Goal: Information Seeking & Learning: Learn about a topic

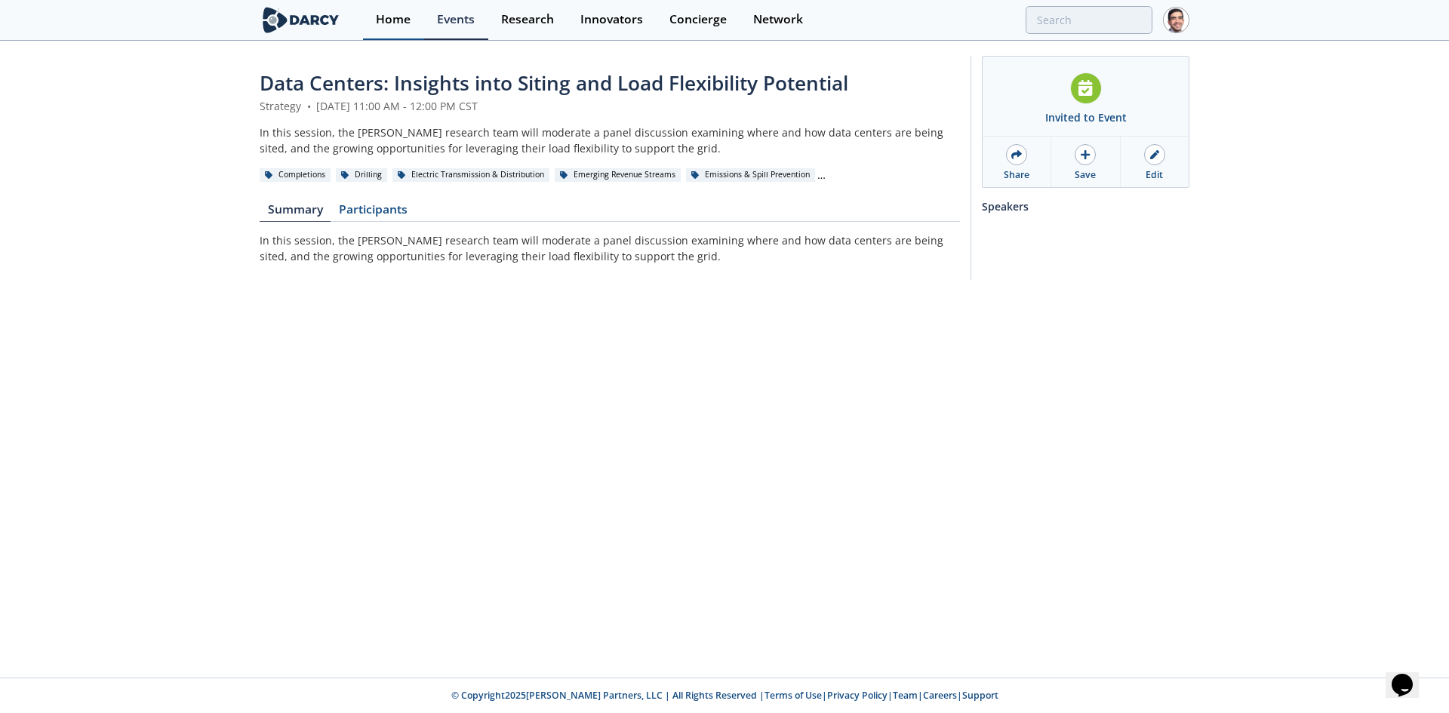
click at [375, 13] on link "Home" at bounding box center [393, 20] width 61 height 40
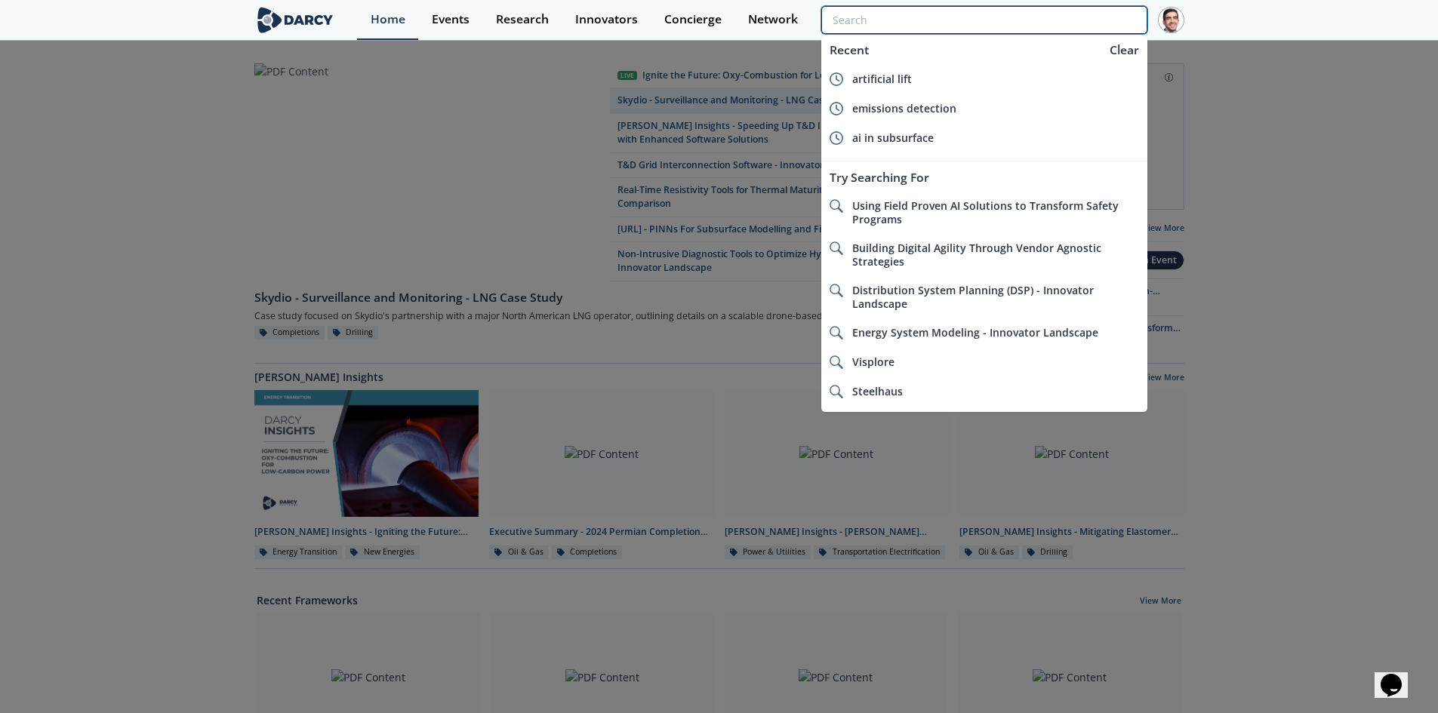
click at [1106, 21] on input "search" at bounding box center [983, 20] width 325 height 28
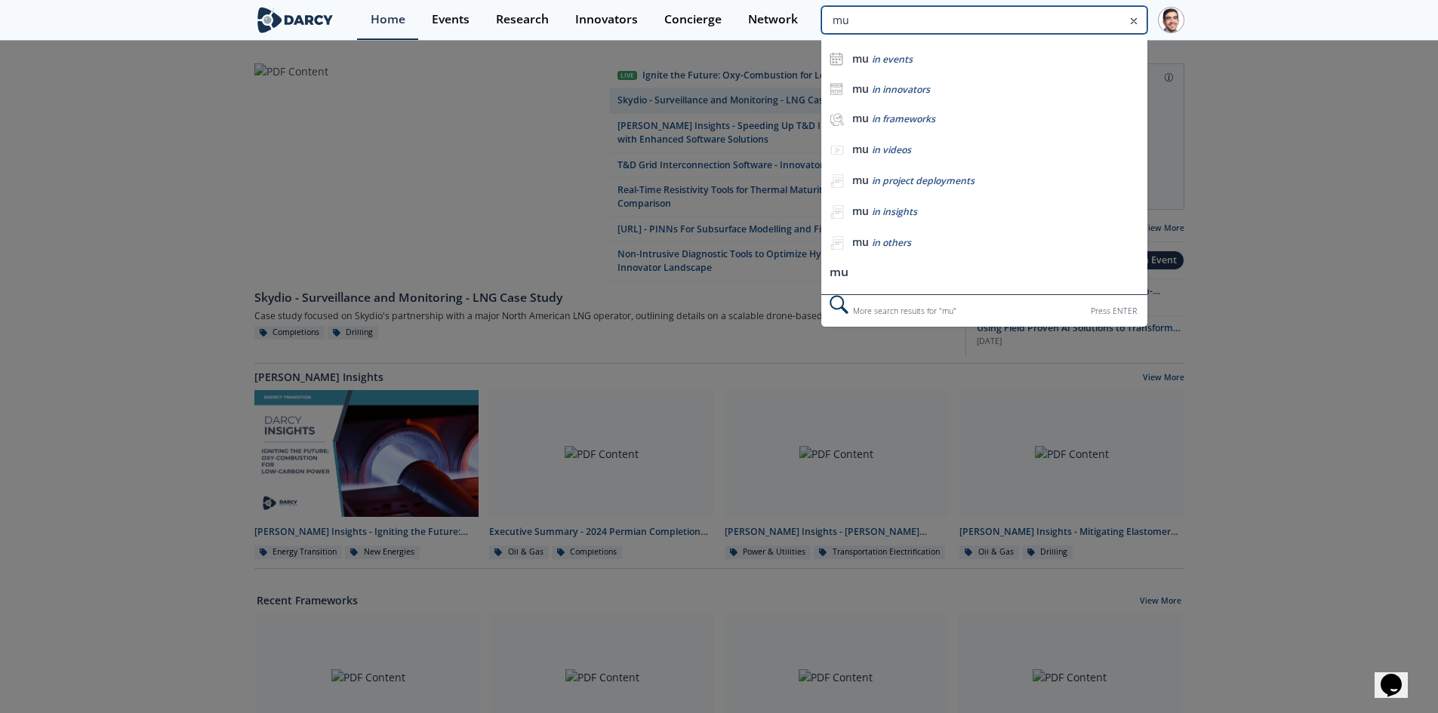
type input "m"
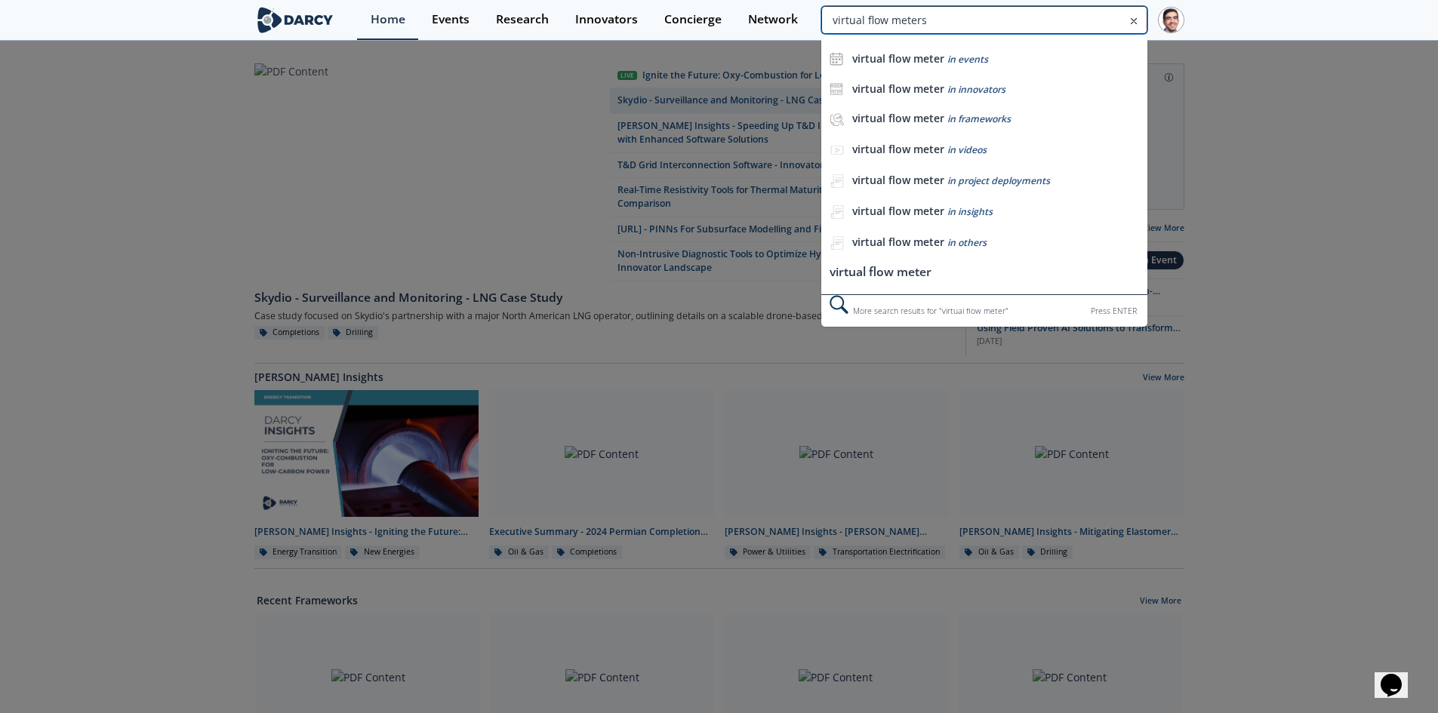
type input "virtual flow meters"
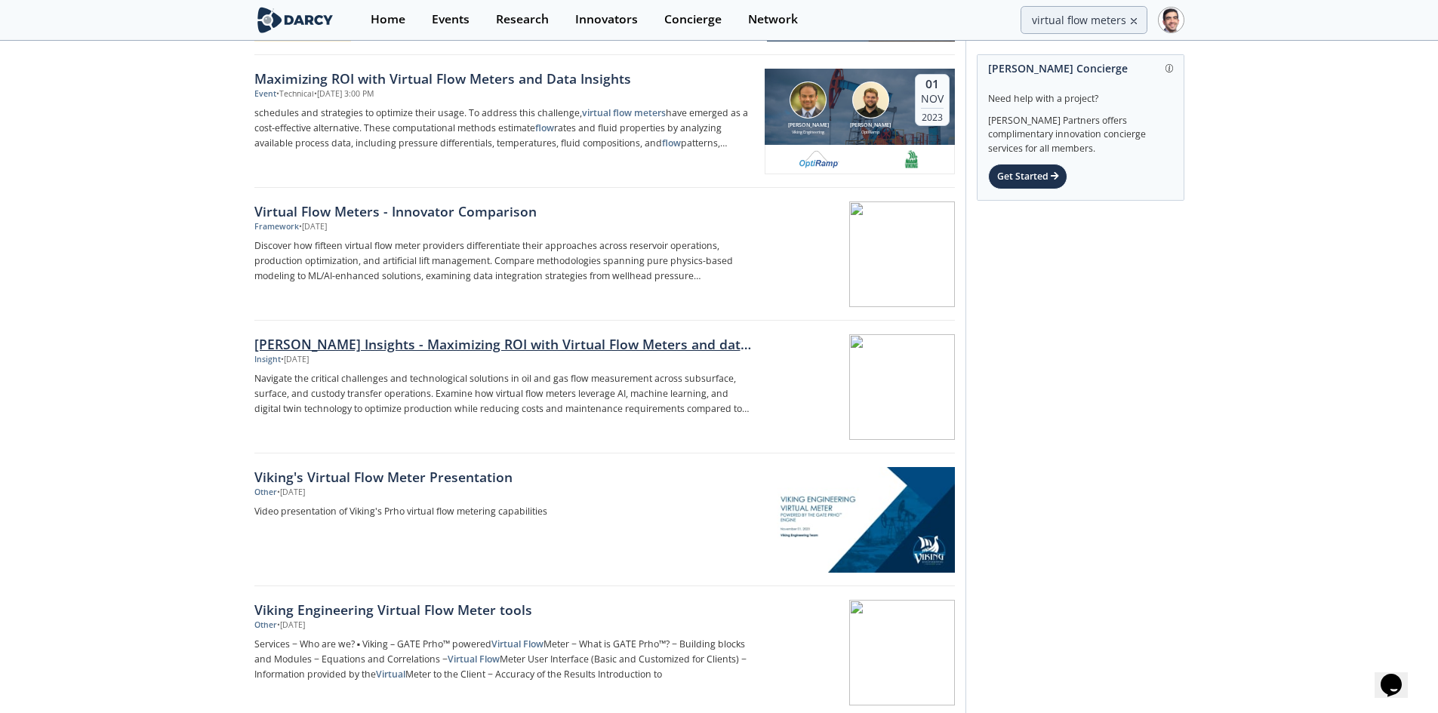
scroll to position [302, 0]
click at [343, 339] on div "Darcy Insights - Maximizing ROI with Virtual Flow Meters and data insights" at bounding box center [504, 343] width 500 height 20
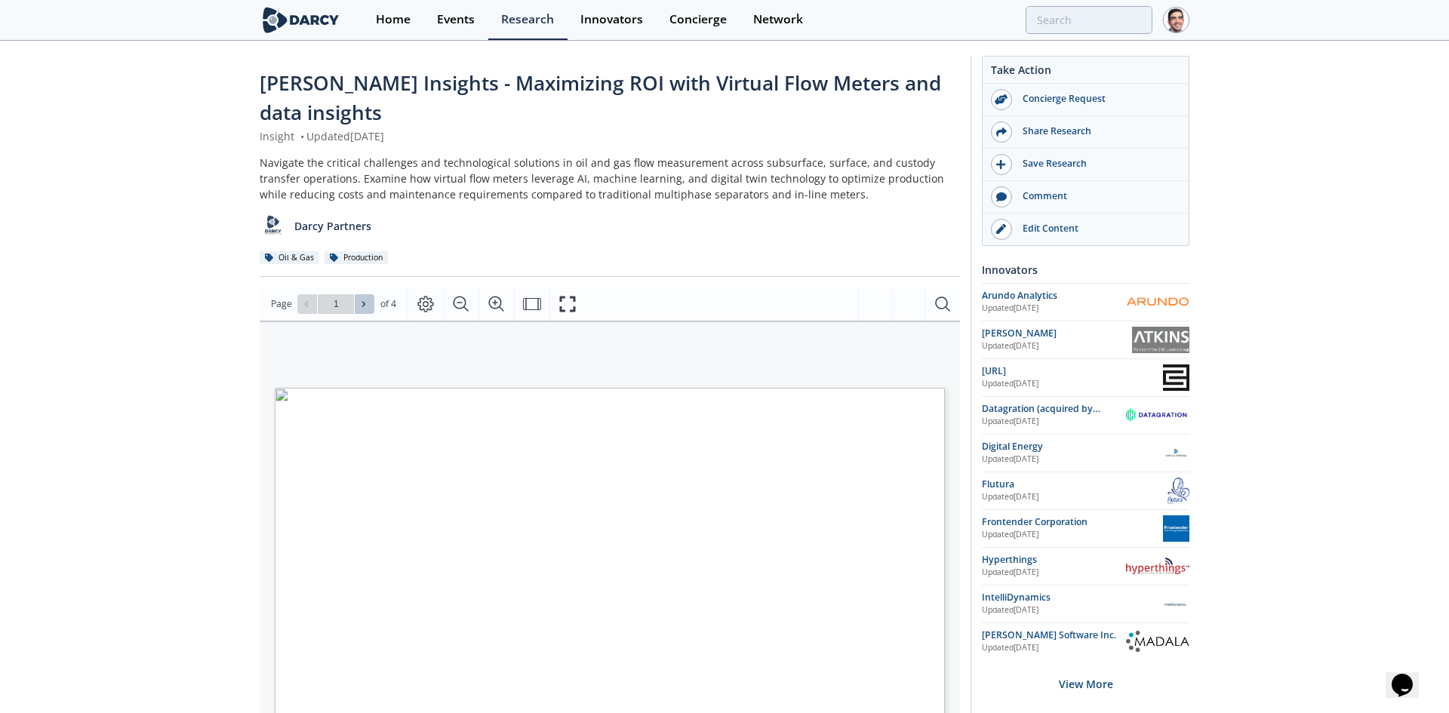
click at [363, 297] on button at bounding box center [365, 304] width 20 height 20
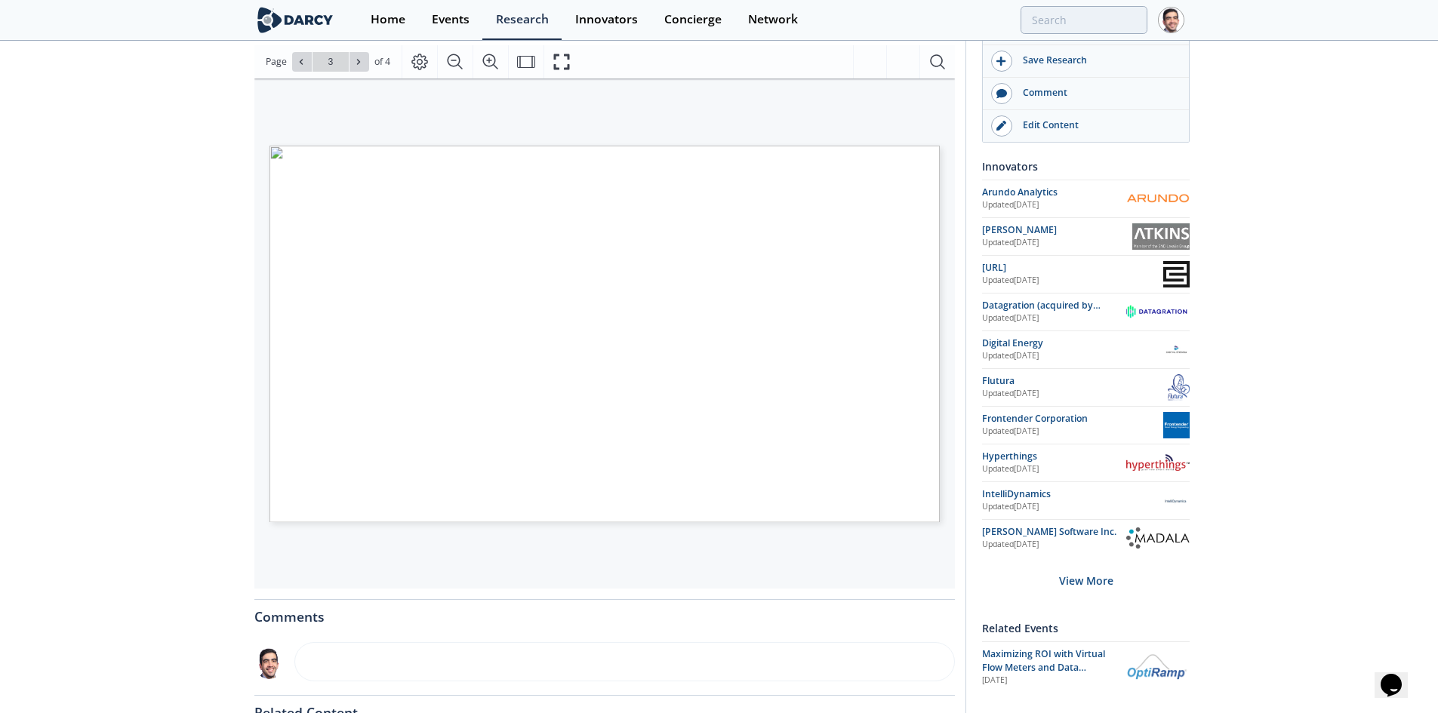
scroll to position [226, 0]
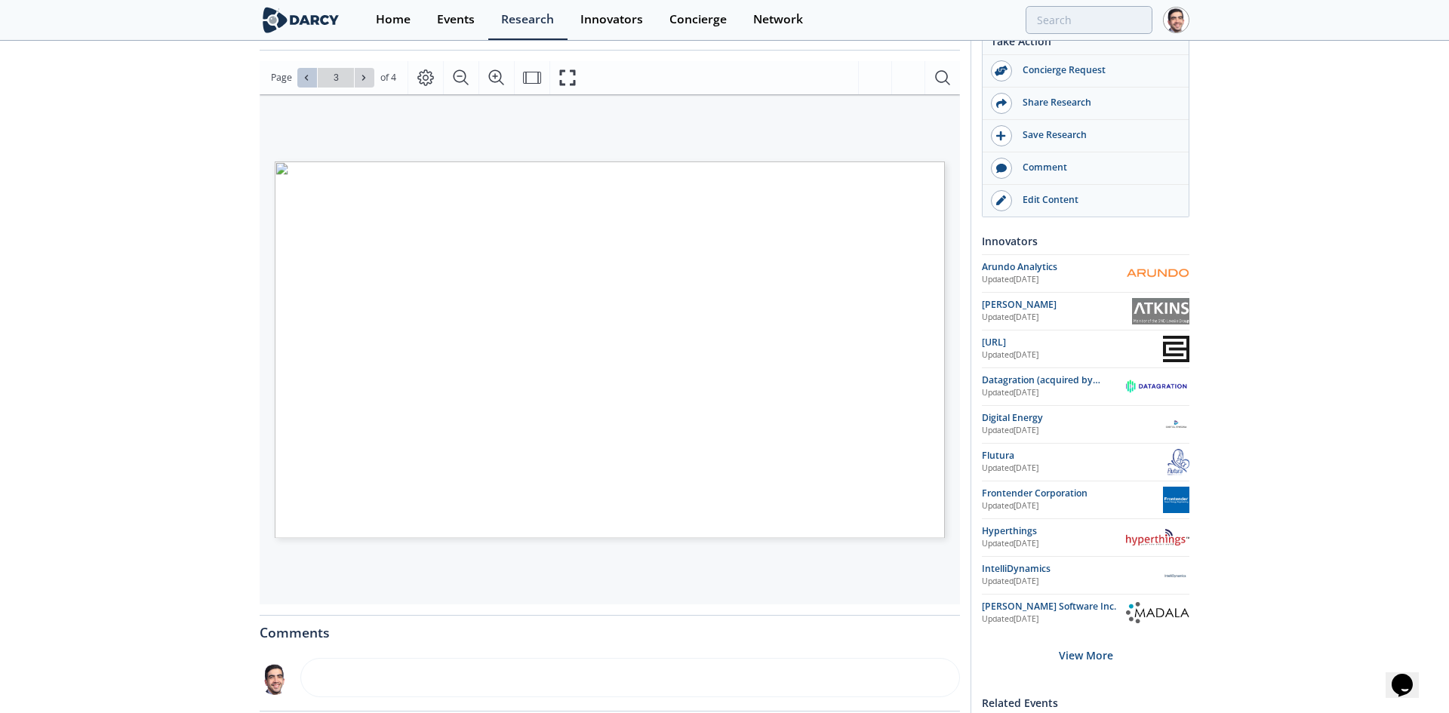
click at [303, 76] on icon at bounding box center [306, 77] width 9 height 9
click at [305, 75] on icon at bounding box center [306, 77] width 9 height 9
click at [305, 75] on div "Go to Page 2" at bounding box center [335, 78] width 77 height 20
type input "1"
click at [305, 75] on div "Go to Page 1" at bounding box center [335, 78] width 77 height 20
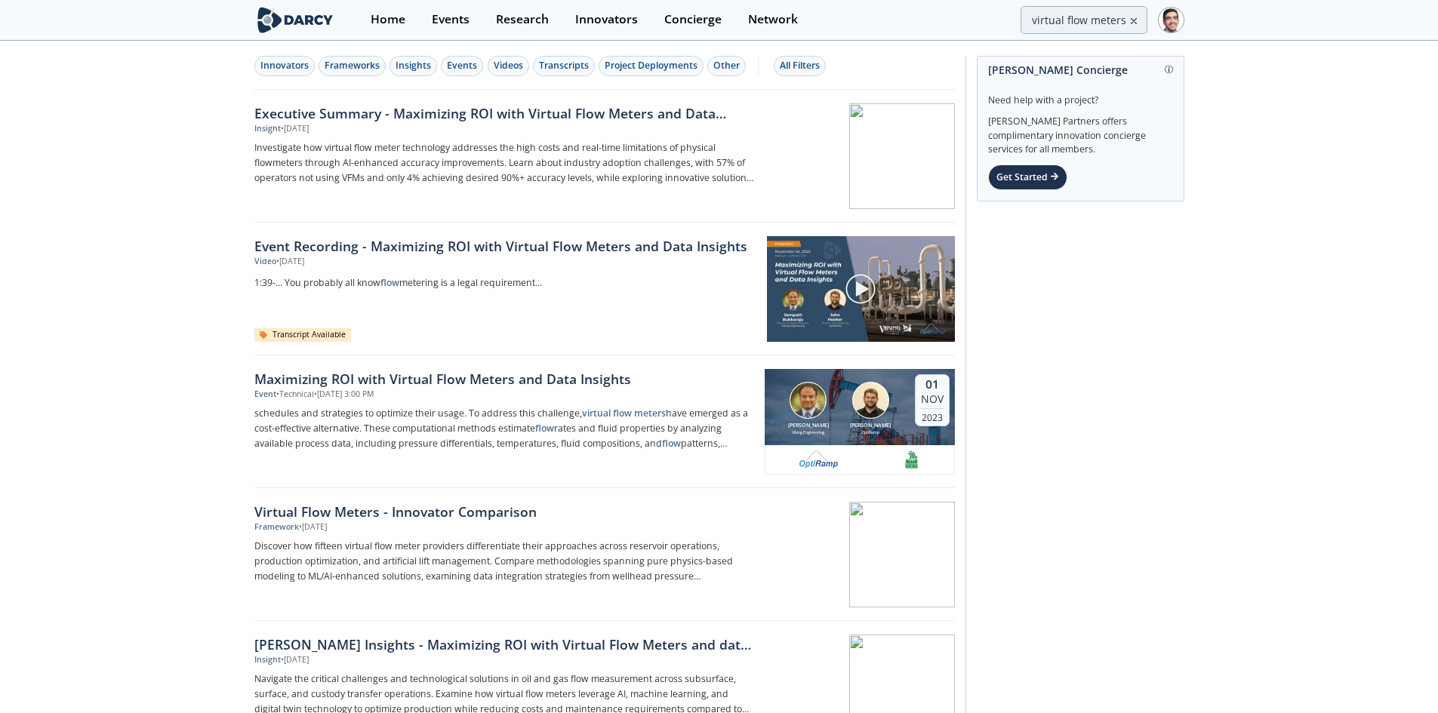
click at [1132, 19] on icon at bounding box center [1133, 21] width 11 height 18
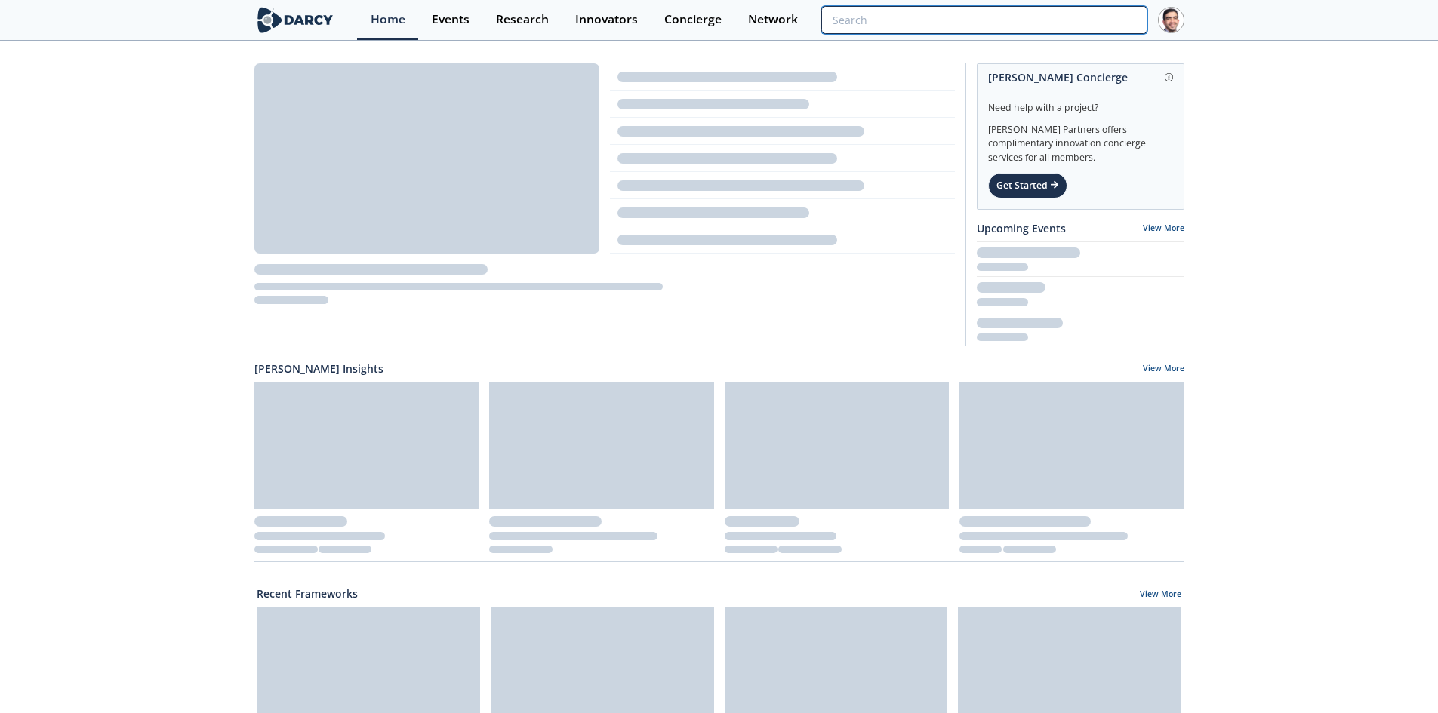
click at [1084, 20] on input "search" at bounding box center [983, 20] width 325 height 28
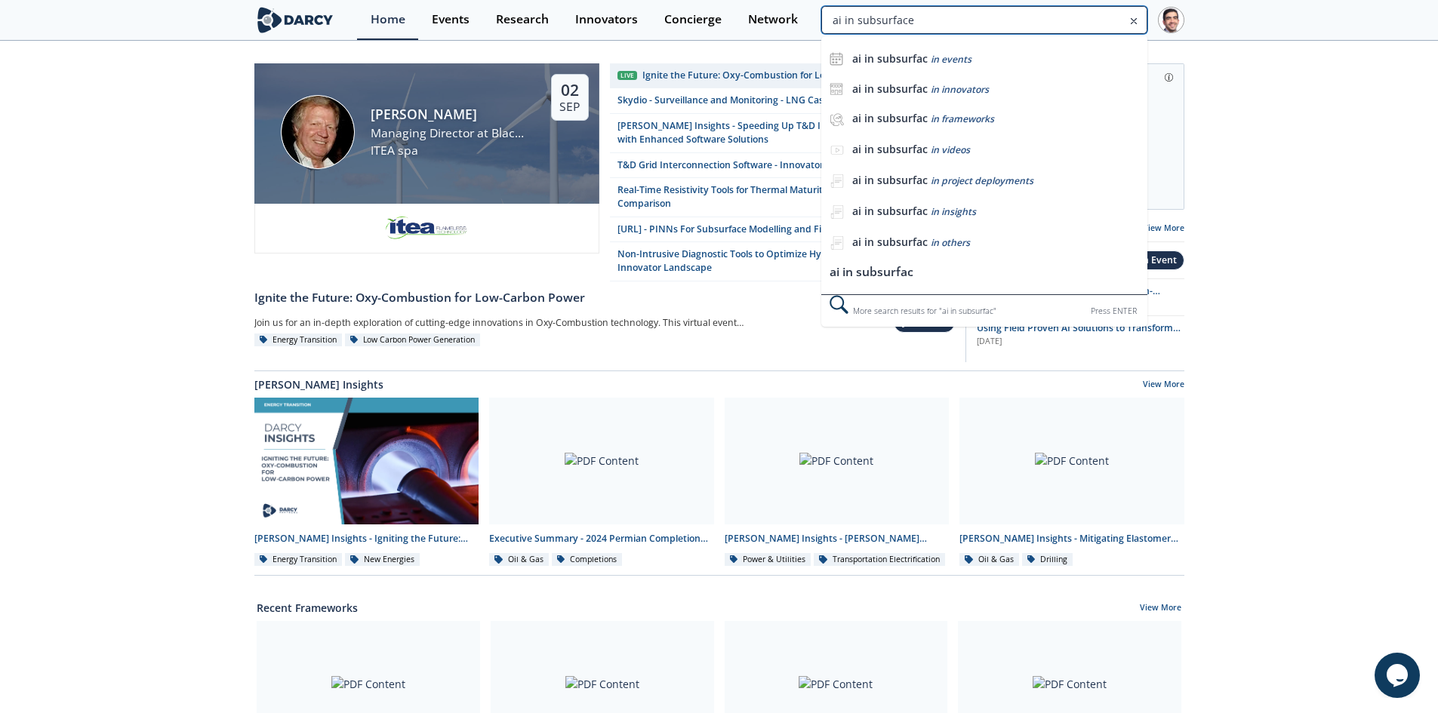
type input "ai in subsurface"
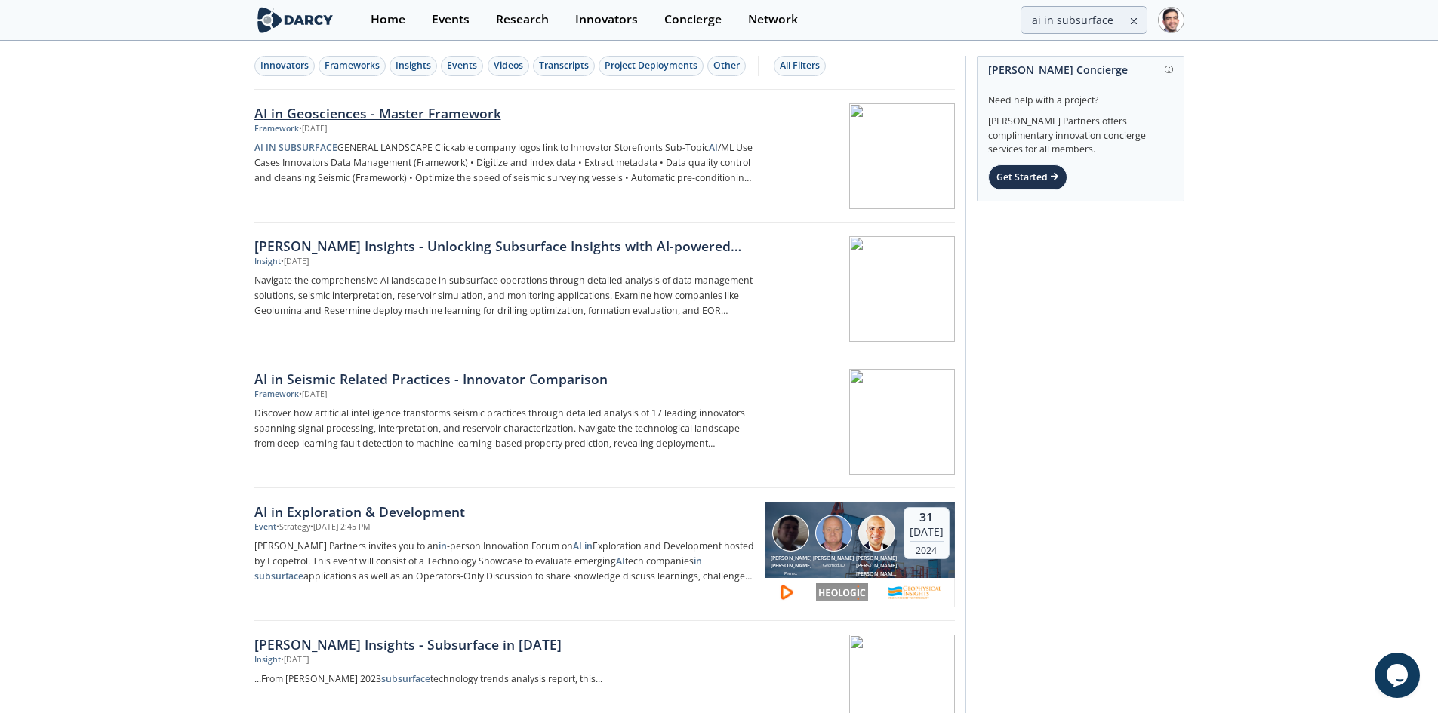
click at [420, 123] on div "Framework • Jan 31, 2025" at bounding box center [504, 129] width 500 height 12
click at [1069, 26] on input "ai in subsurface" at bounding box center [983, 20] width 325 height 28
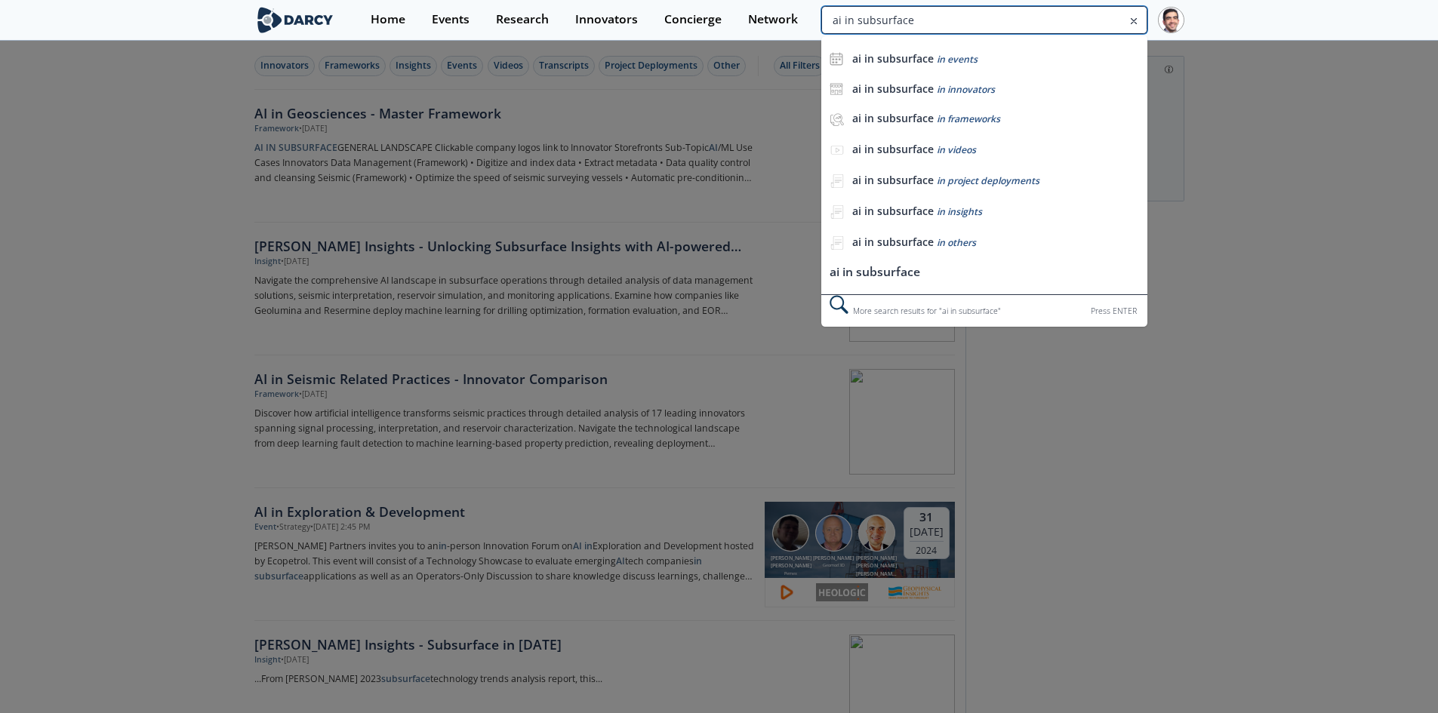
click at [1069, 26] on input "ai in subsurface" at bounding box center [983, 20] width 325 height 28
type input "methane detection"
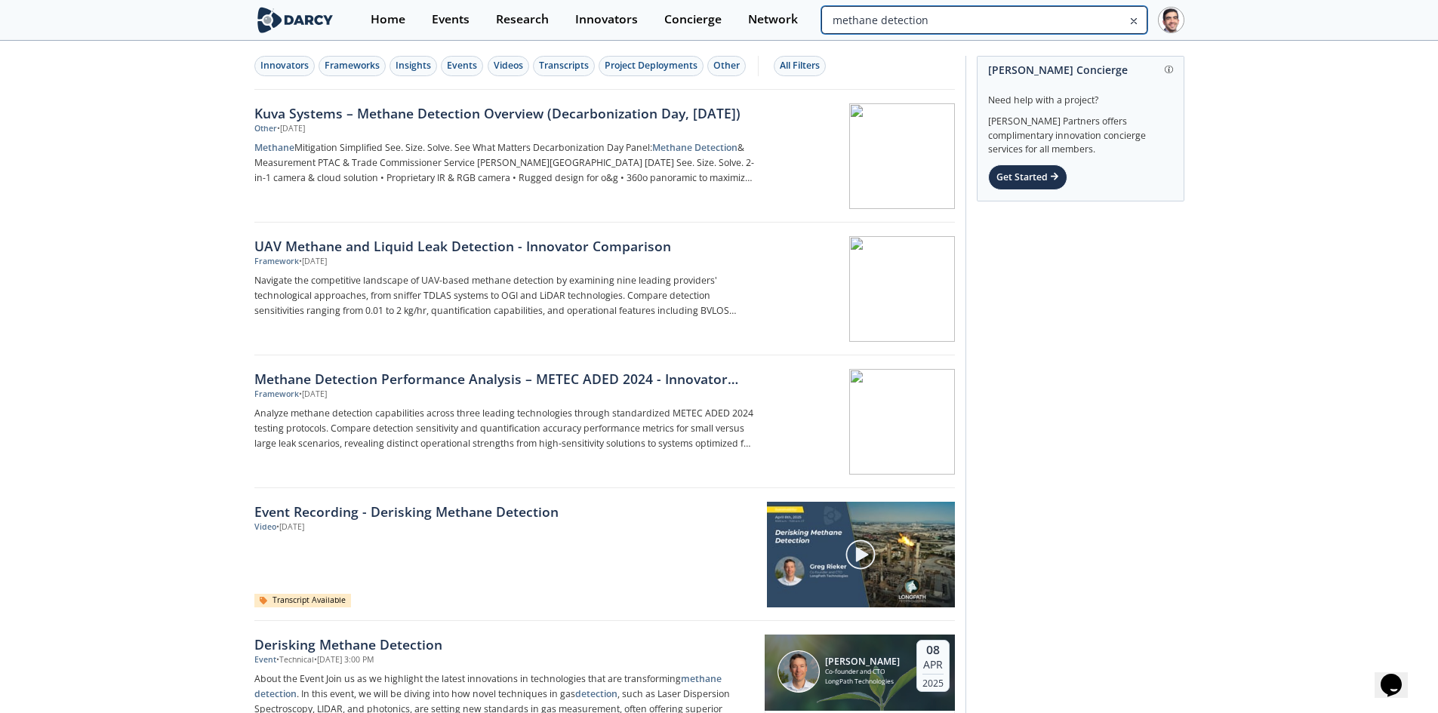
click at [1062, 15] on input "methane detection" at bounding box center [983, 20] width 325 height 28
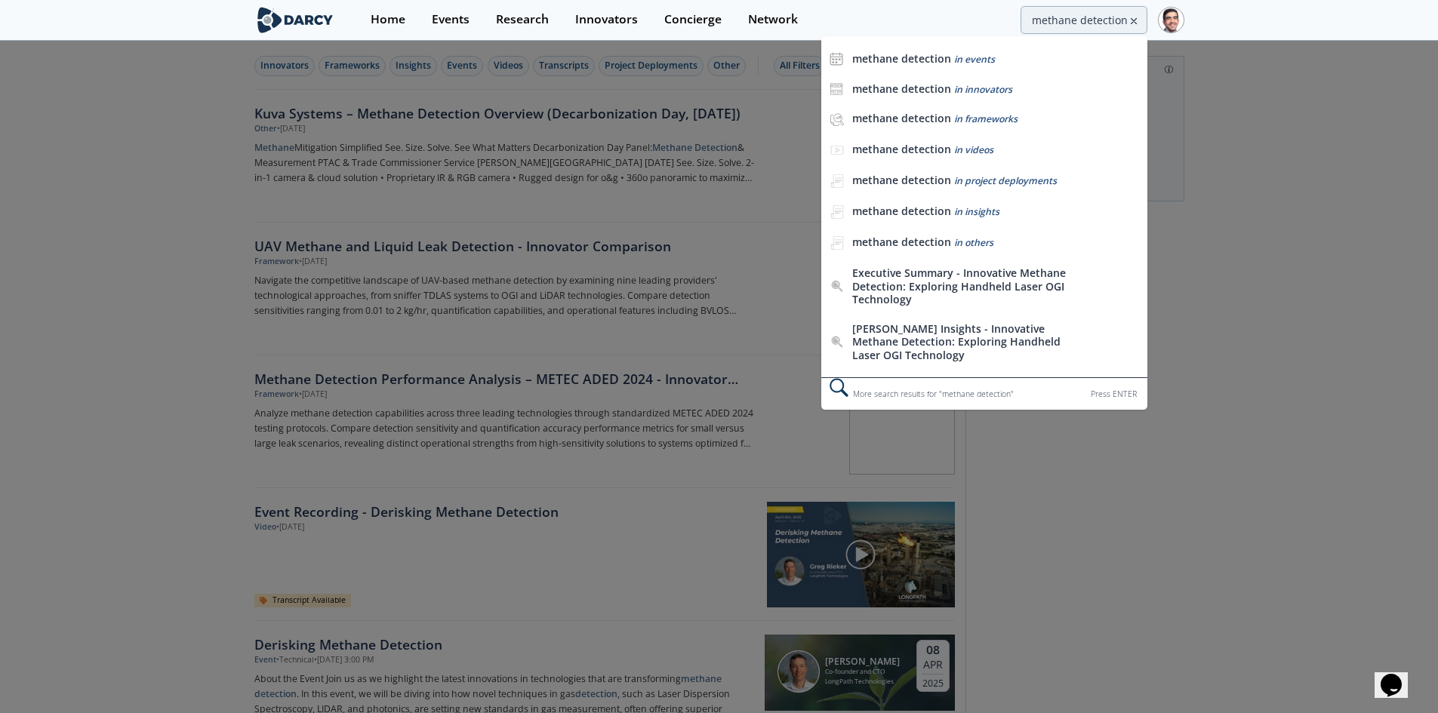
click at [112, 340] on div at bounding box center [719, 356] width 1438 height 713
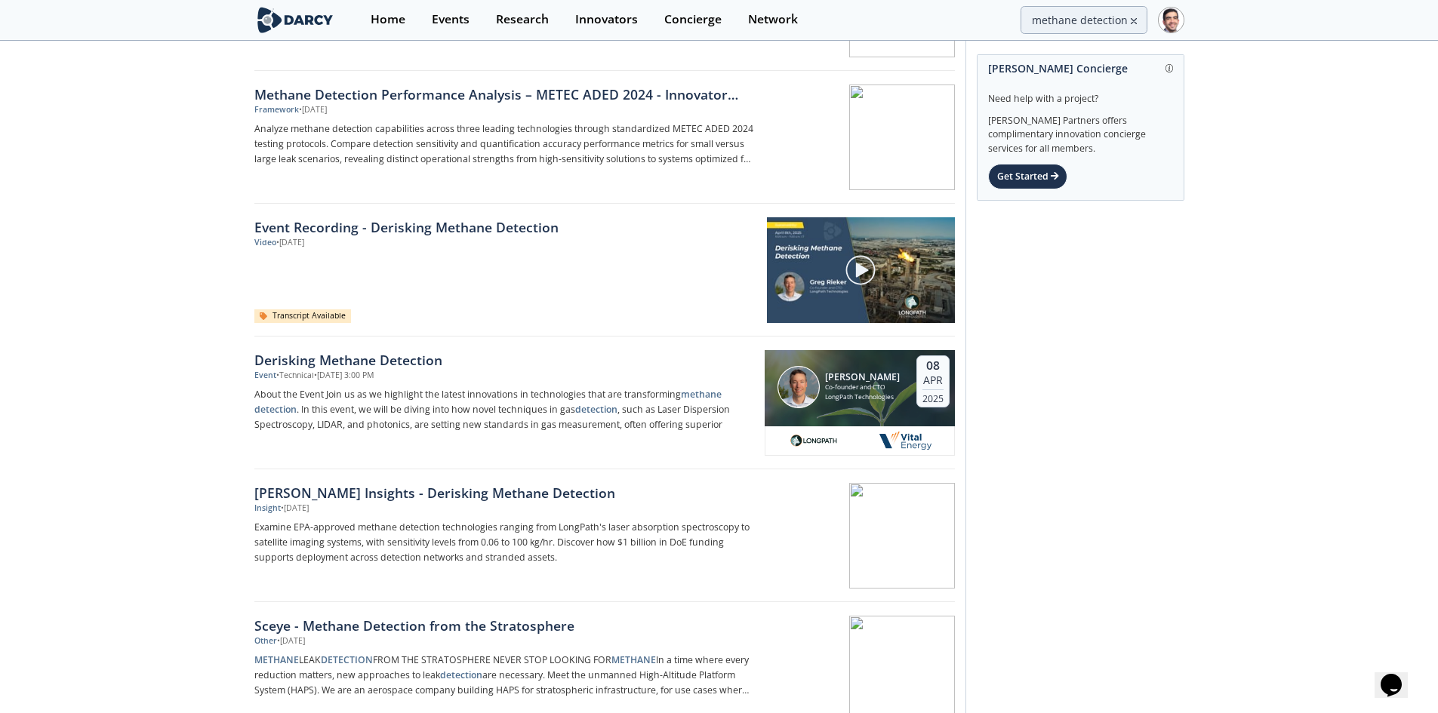
scroll to position [604, 0]
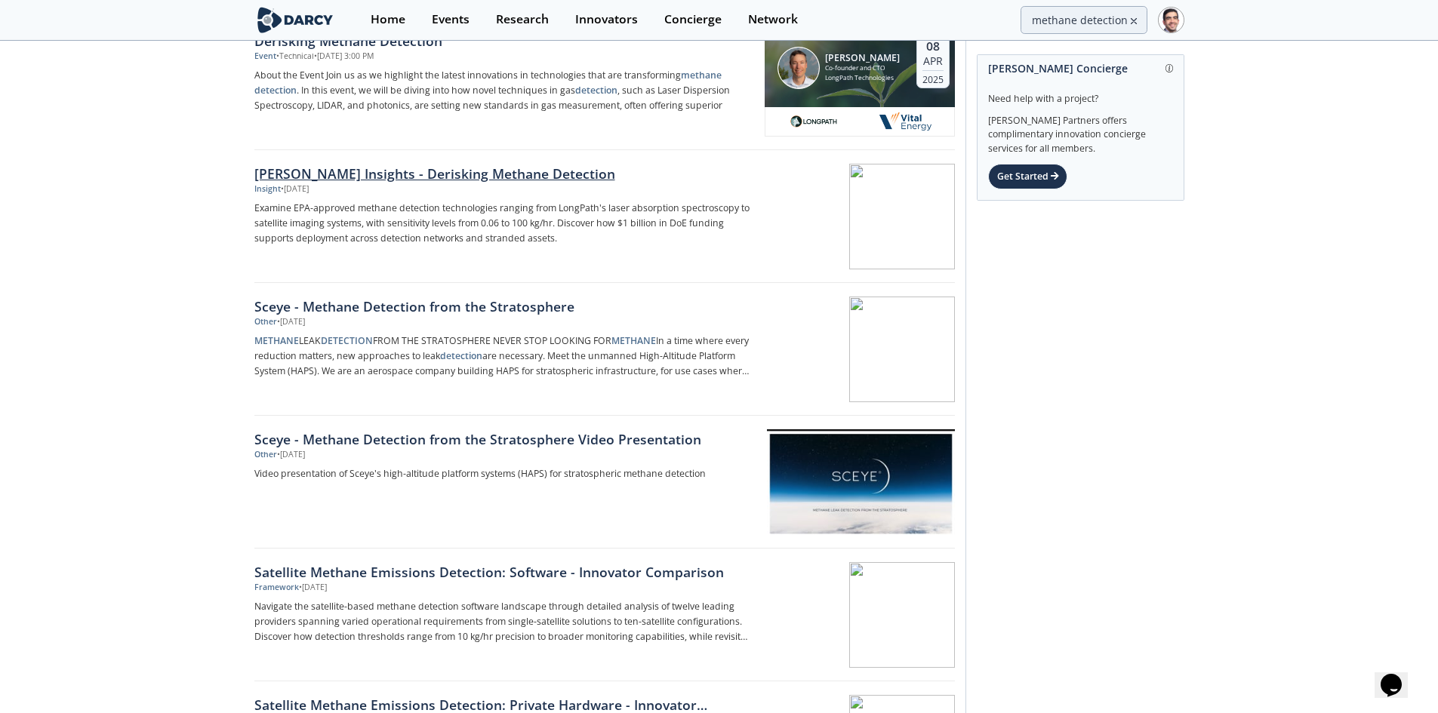
click at [498, 178] on div "Darcy Insights - Derisking Methane Detection" at bounding box center [504, 174] width 500 height 20
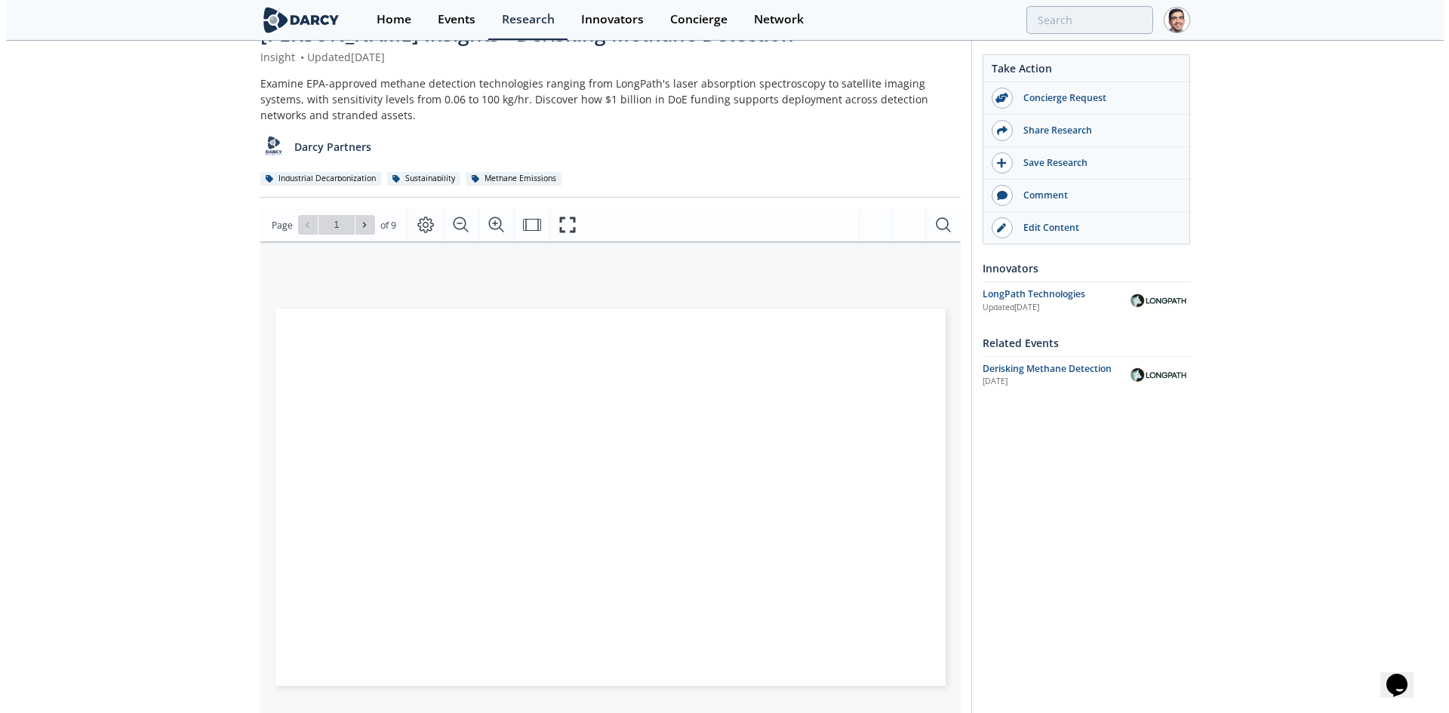
scroll to position [75, 0]
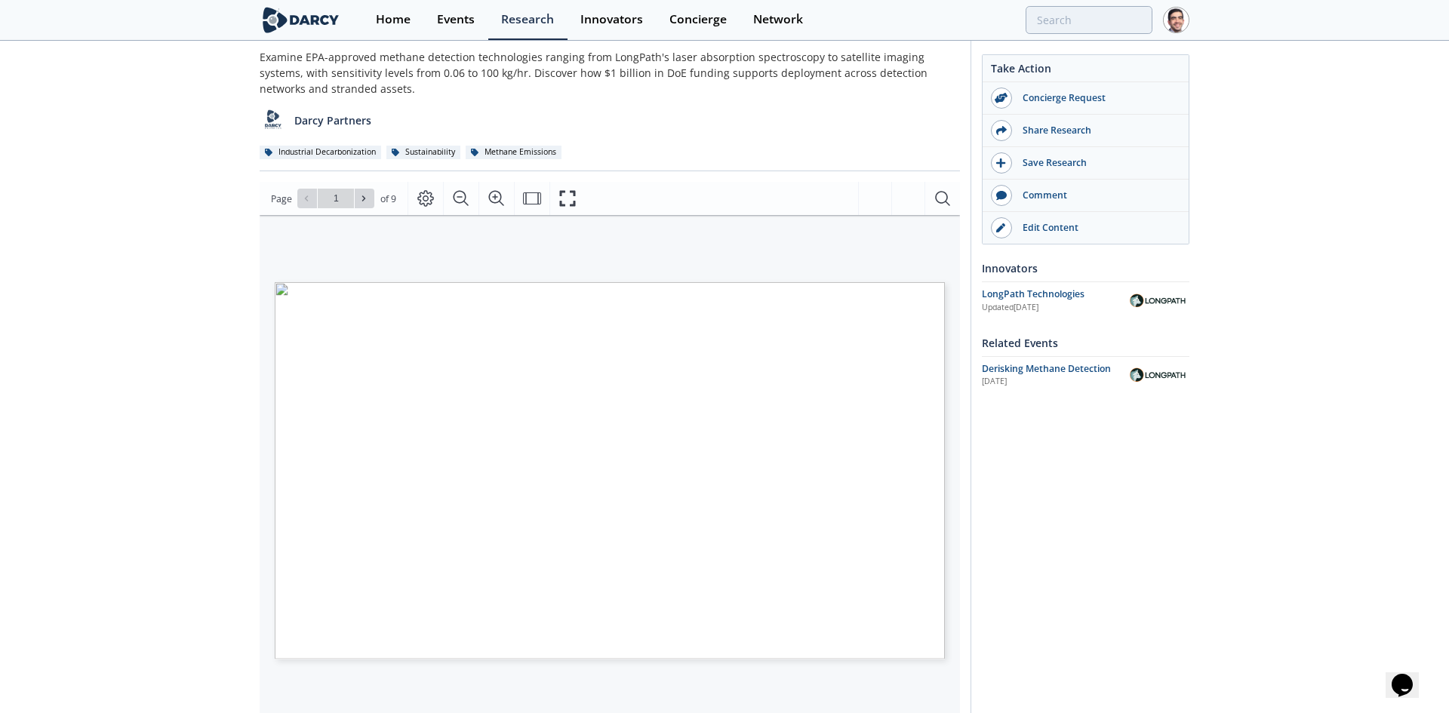
type input "2"
type input "3"
type input "4"
type input "5"
type input "2"
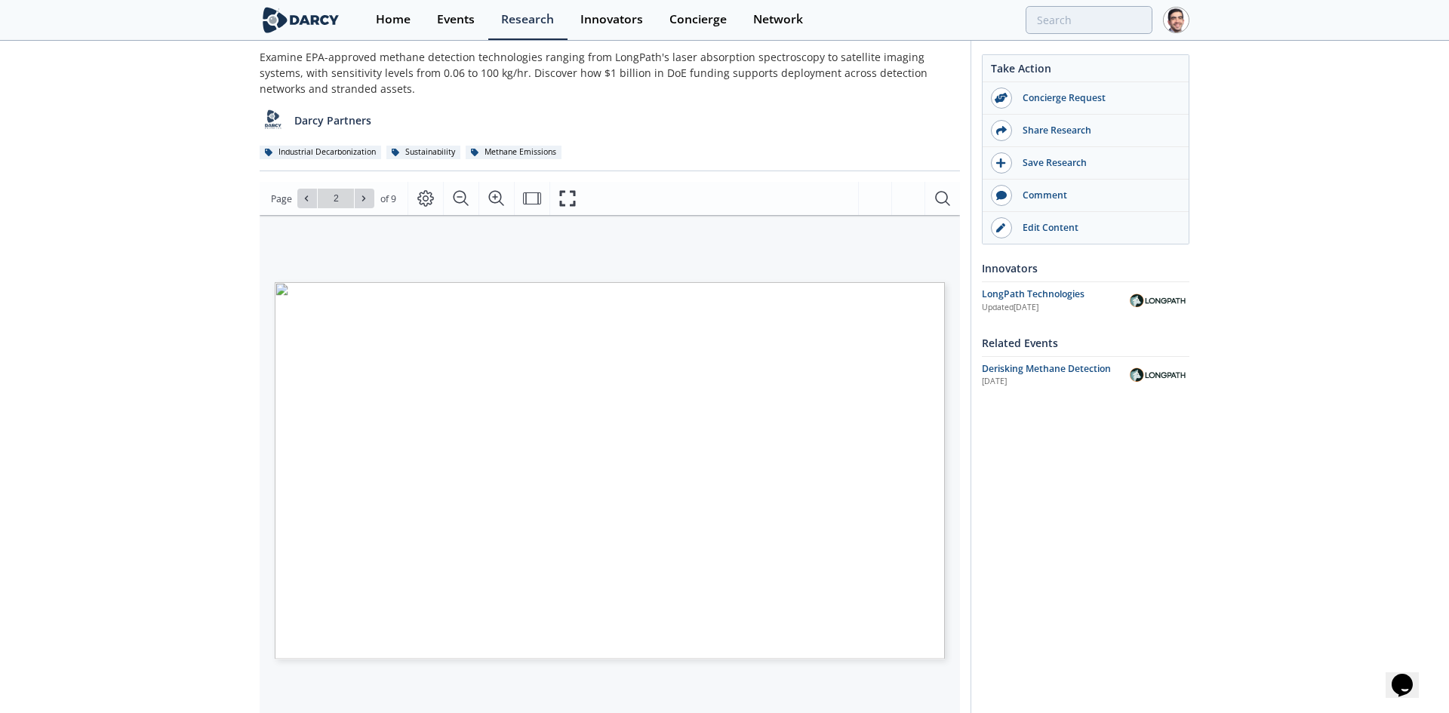
drag, startPoint x: 512, startPoint y: 353, endPoint x: 506, endPoint y: 362, distance: 10.5
click at [585, 282] on span "Diving into the complexities and regulatory requirements surrounding Super Emit…" at bounding box center [585, 282] width 0 height 0
click at [518, 593] on span "Page 2" at bounding box center [961, 688] width 1340 height 660
click at [566, 195] on icon "Fullscreen" at bounding box center [567, 198] width 18 height 18
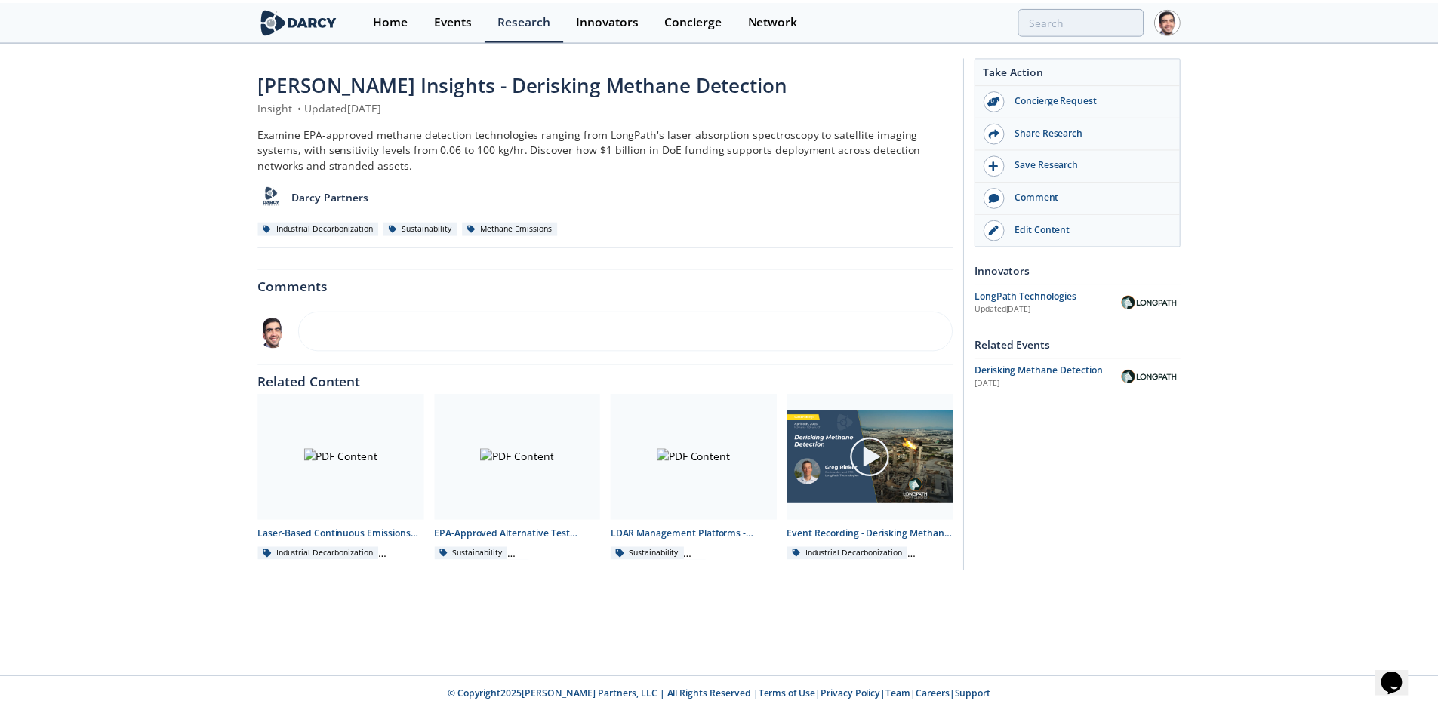
scroll to position [0, 0]
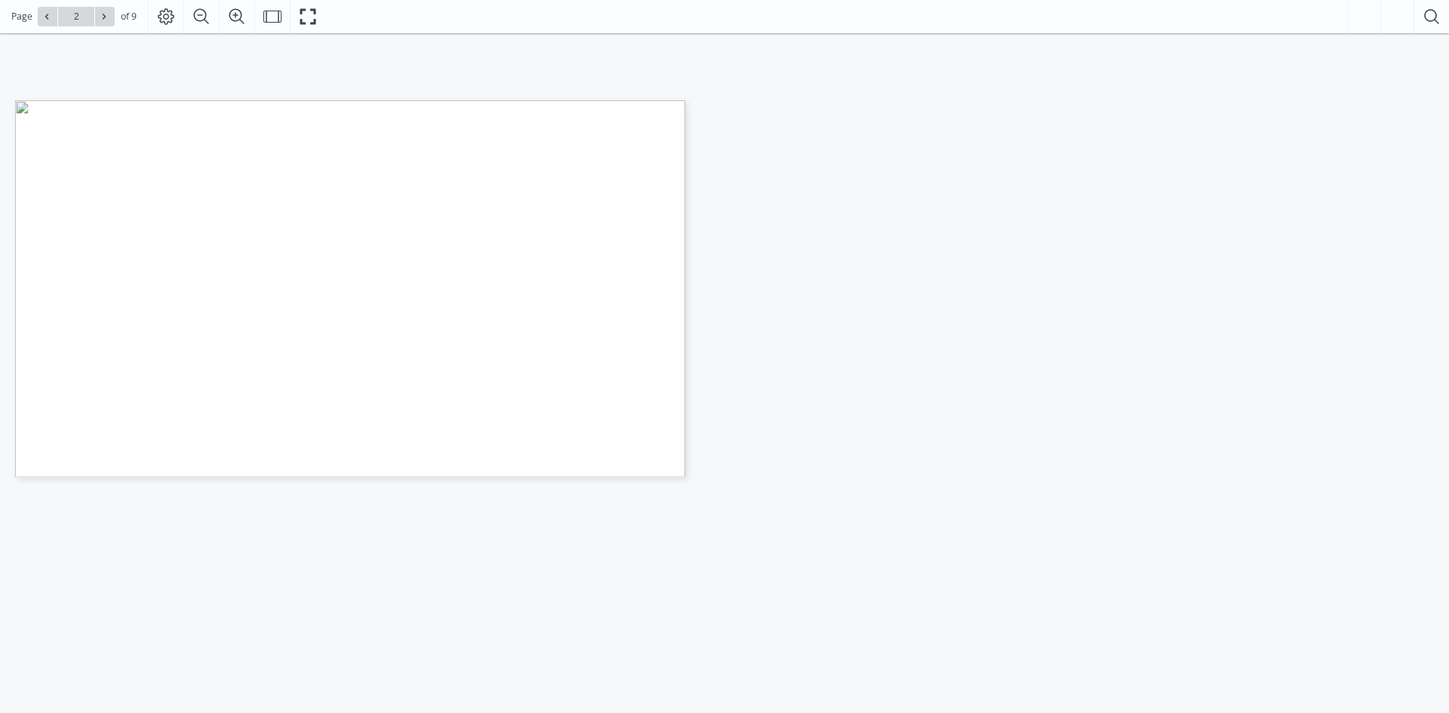
type input "1"
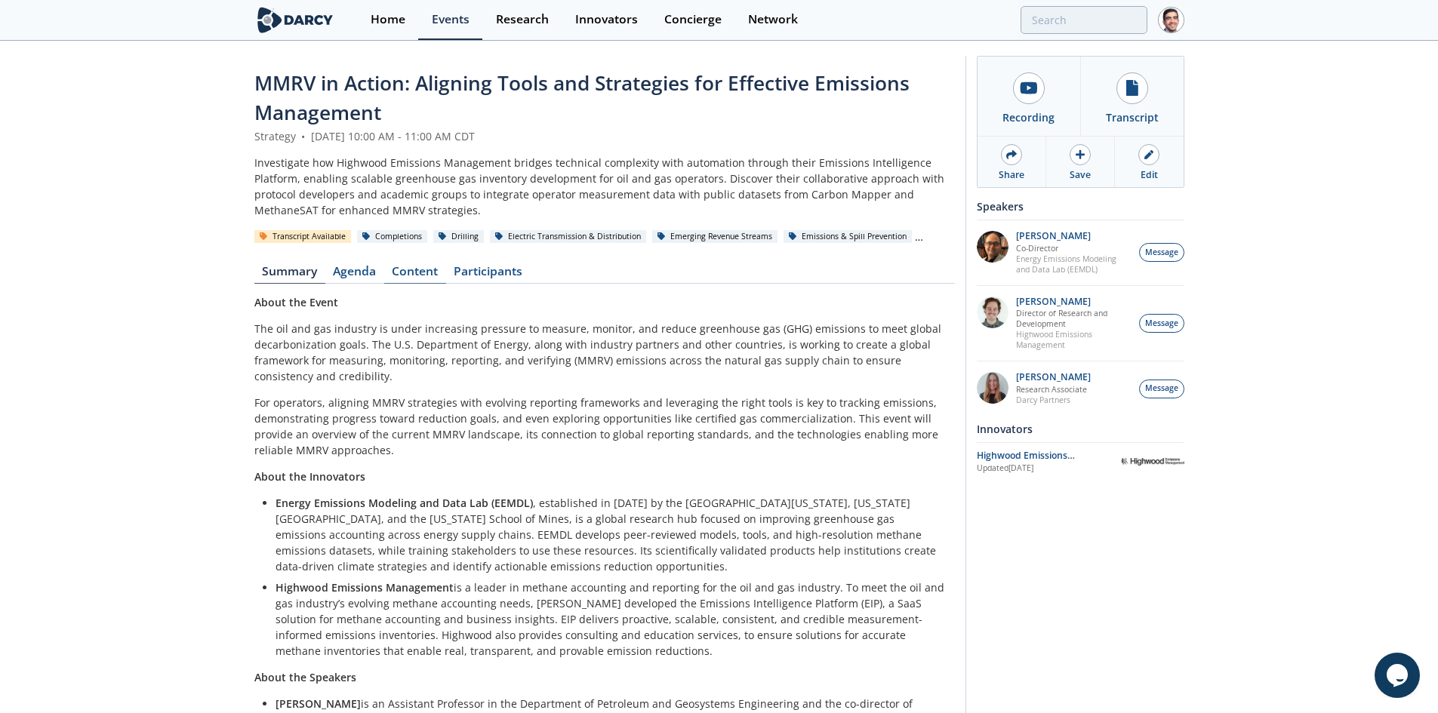
click at [413, 271] on link "Content" at bounding box center [415, 275] width 62 height 18
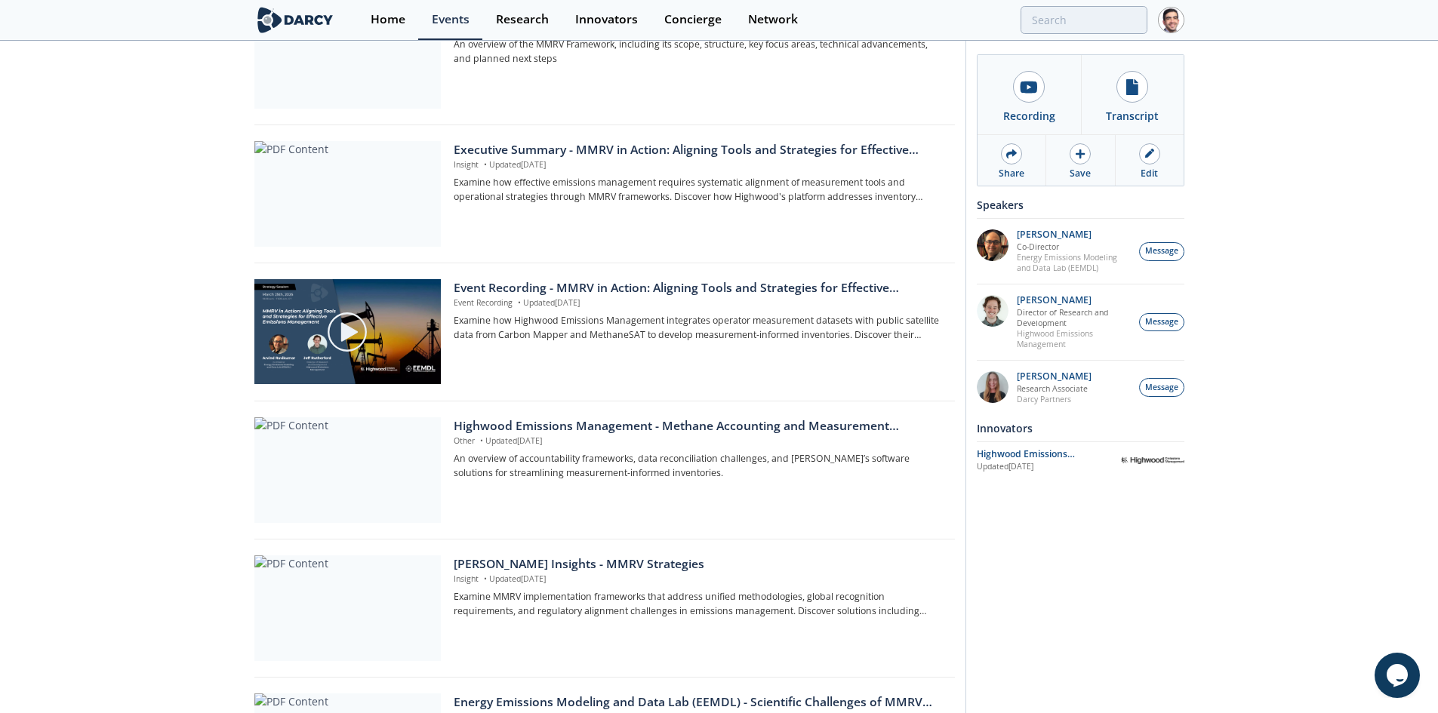
scroll to position [302, 0]
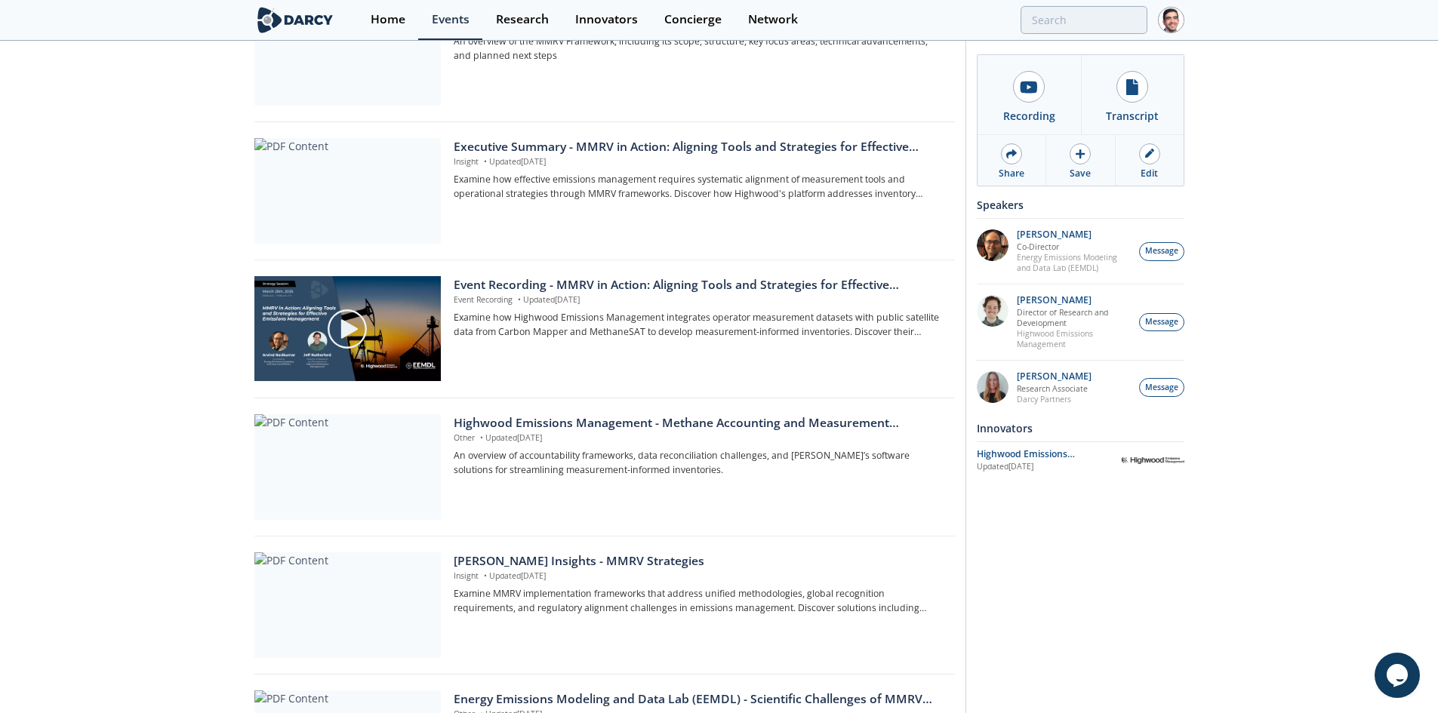
click at [509, 558] on div "[PERSON_NAME] Insights - MMRV Strategies" at bounding box center [699, 561] width 490 height 18
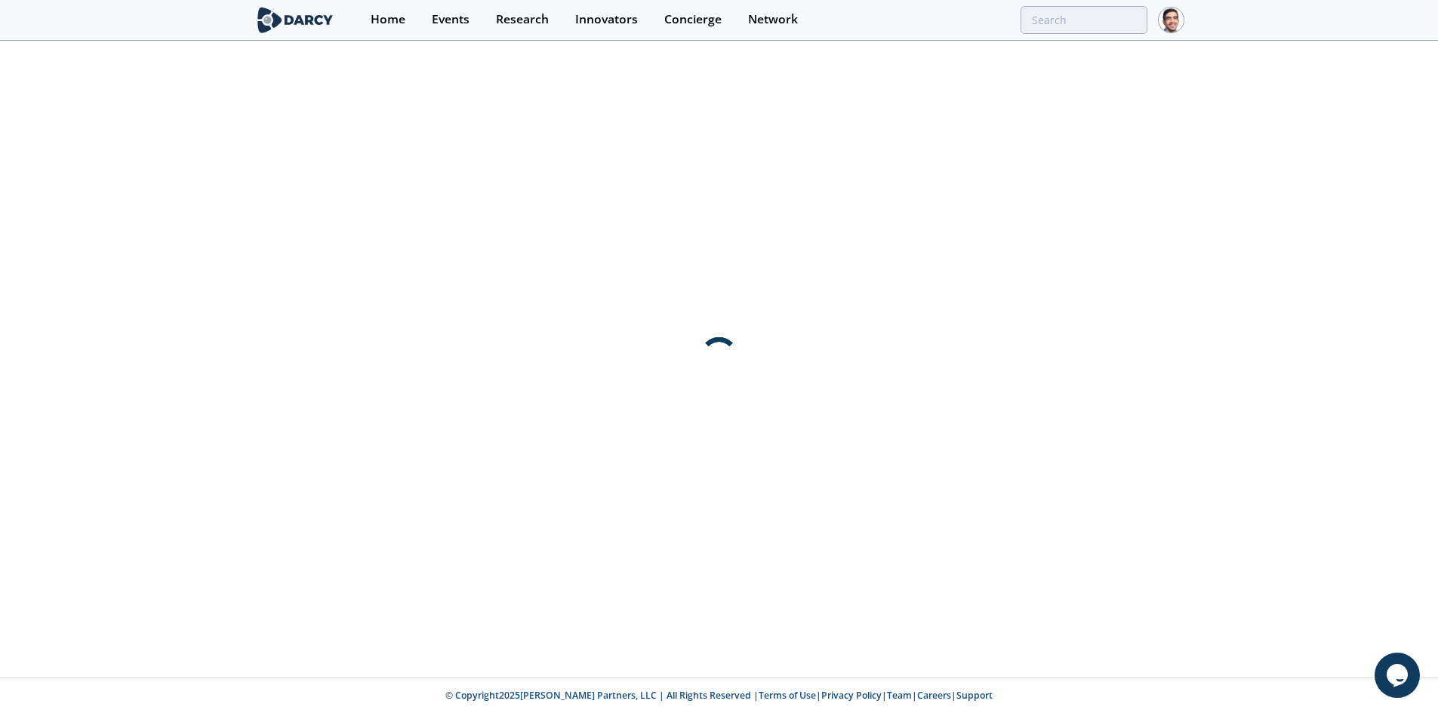
scroll to position [0, 0]
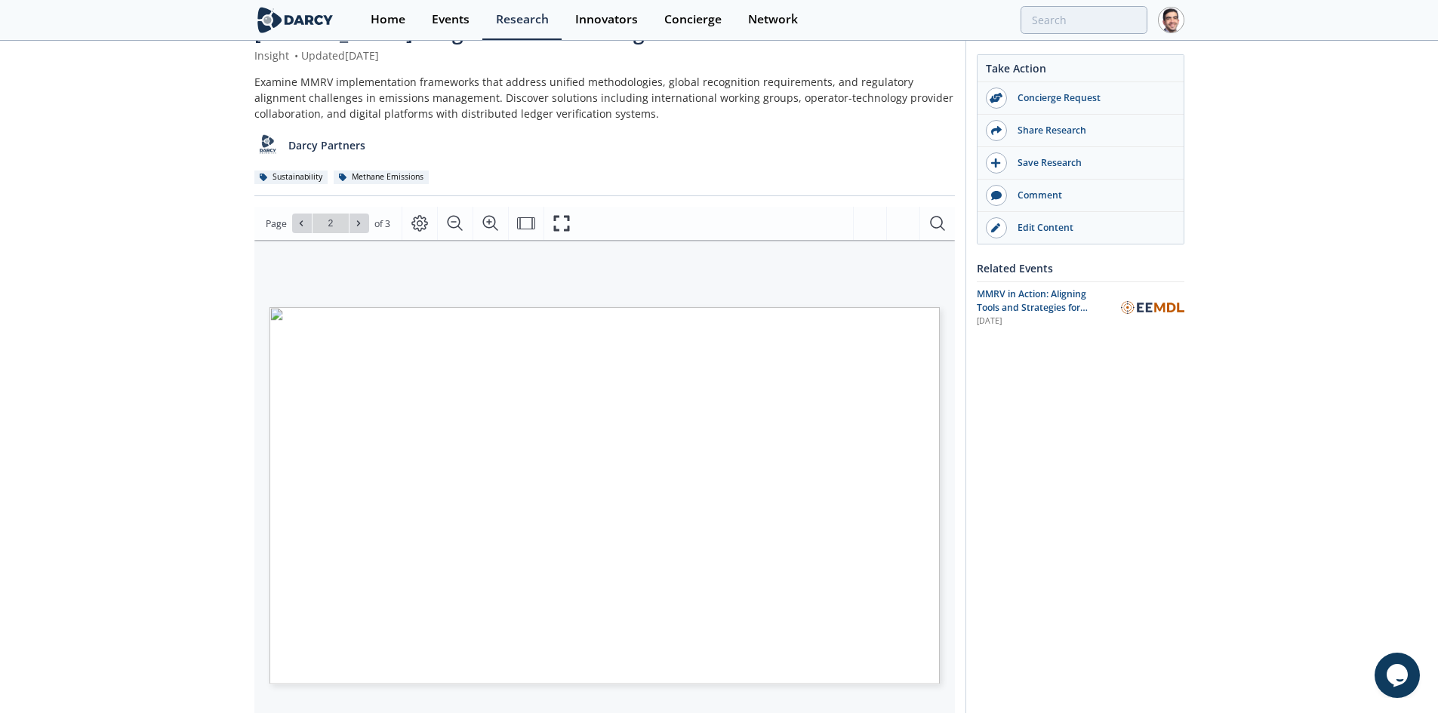
scroll to position [75, 0]
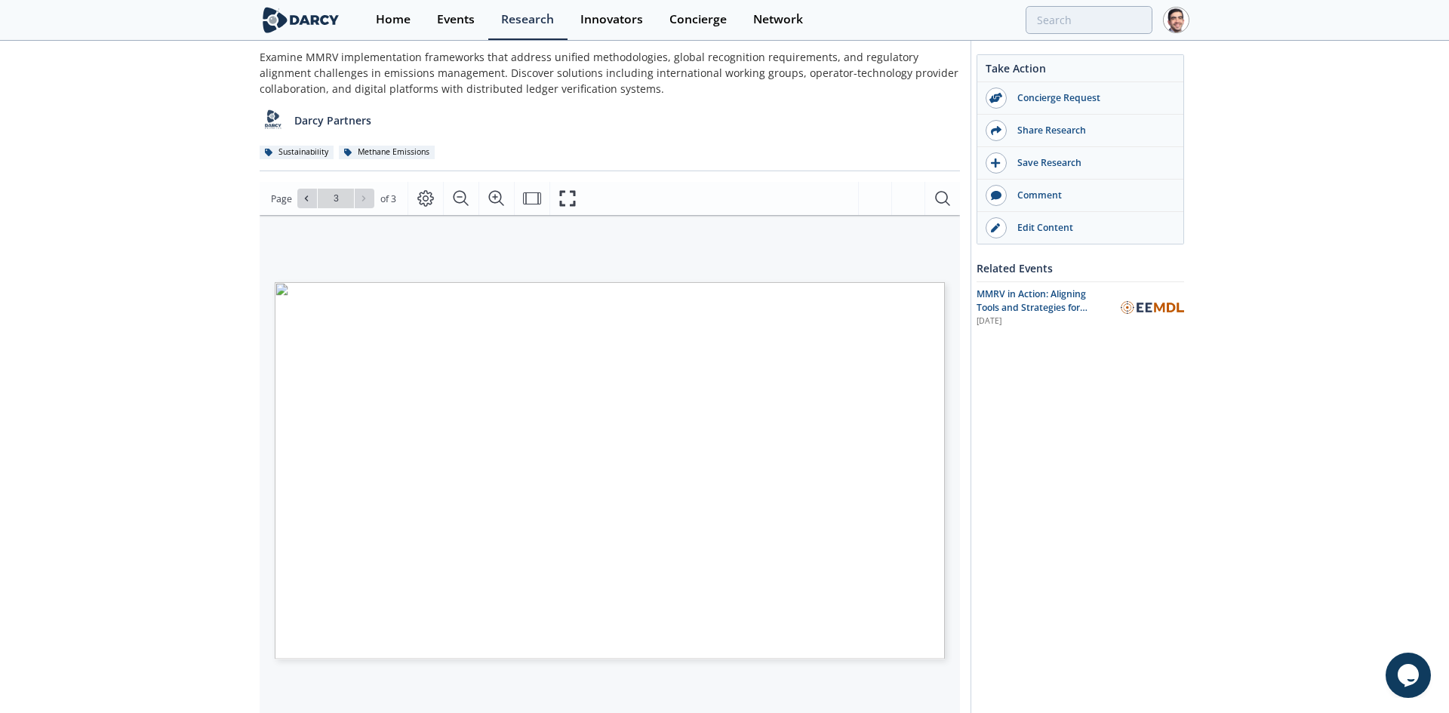
type input "2"
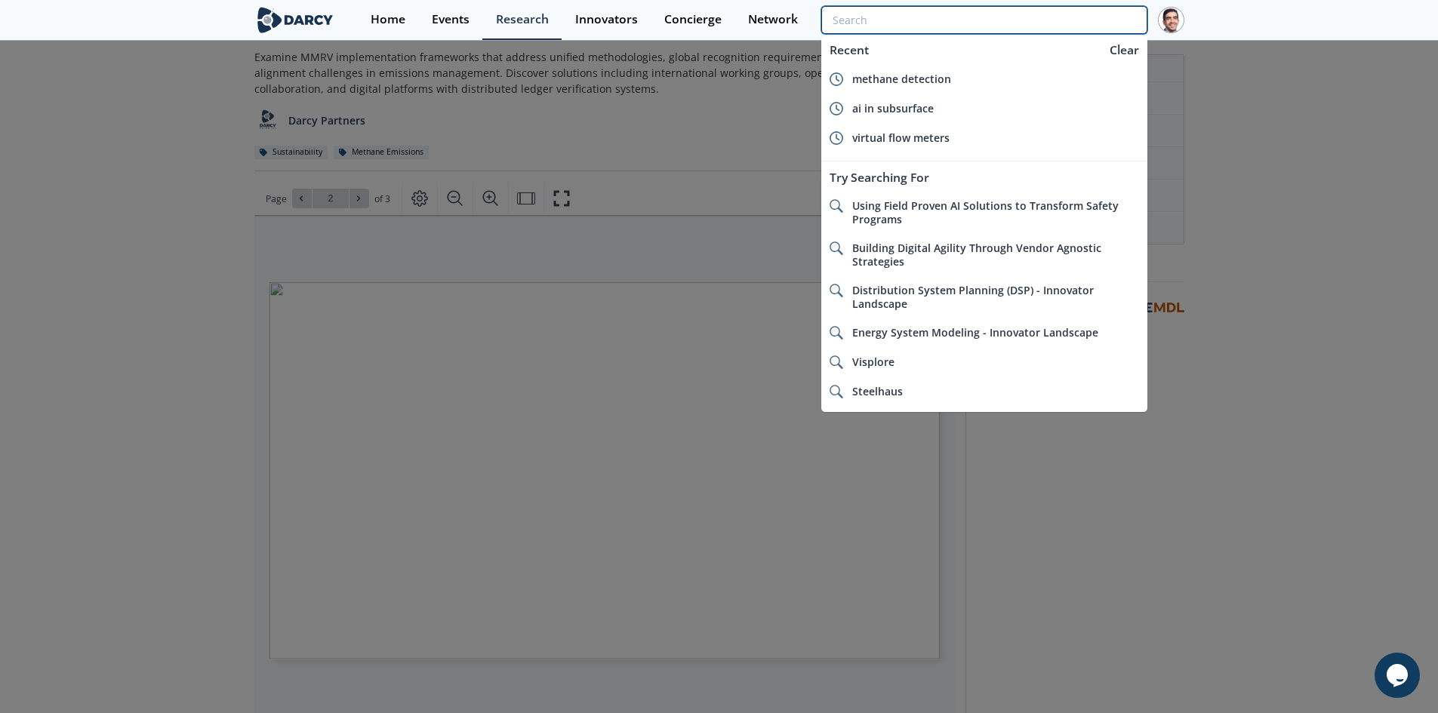
click at [1078, 29] on input "search" at bounding box center [983, 20] width 325 height 28
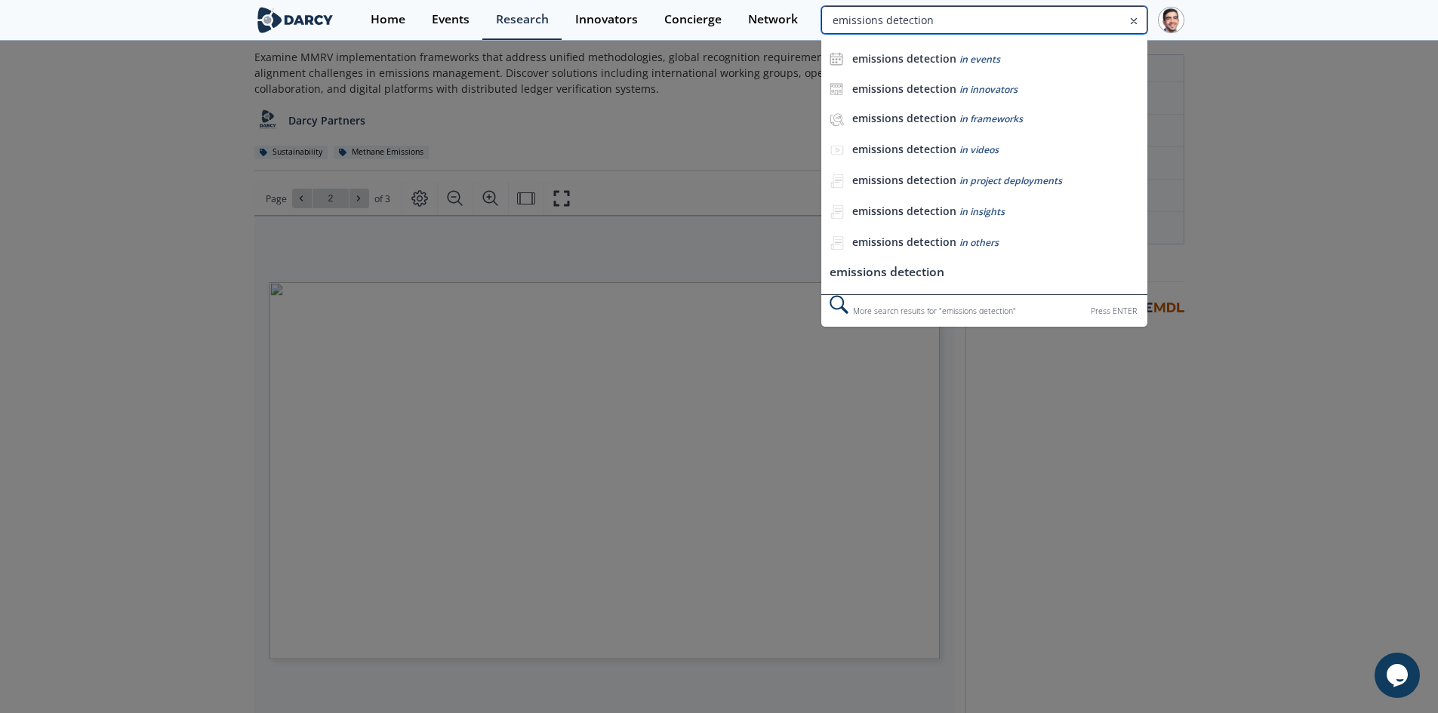
type input "emissions detection"
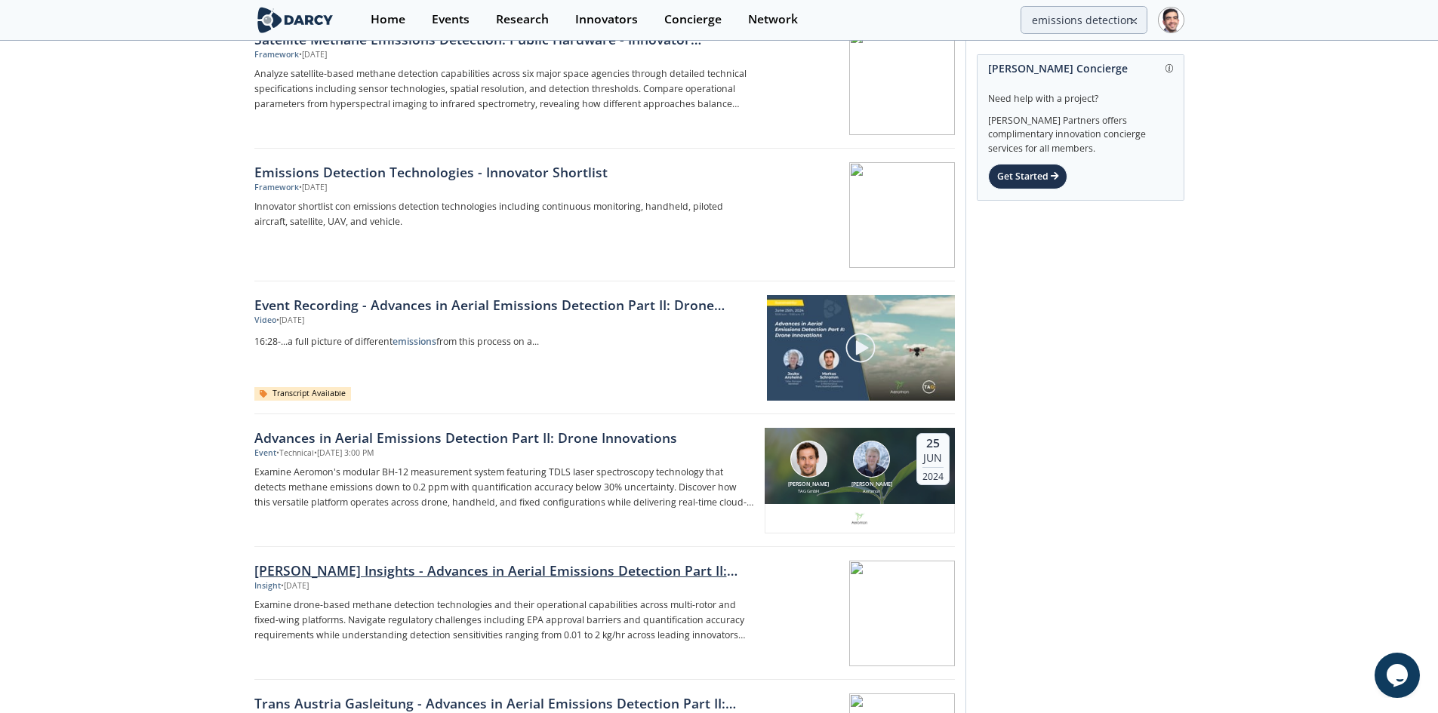
scroll to position [830, 0]
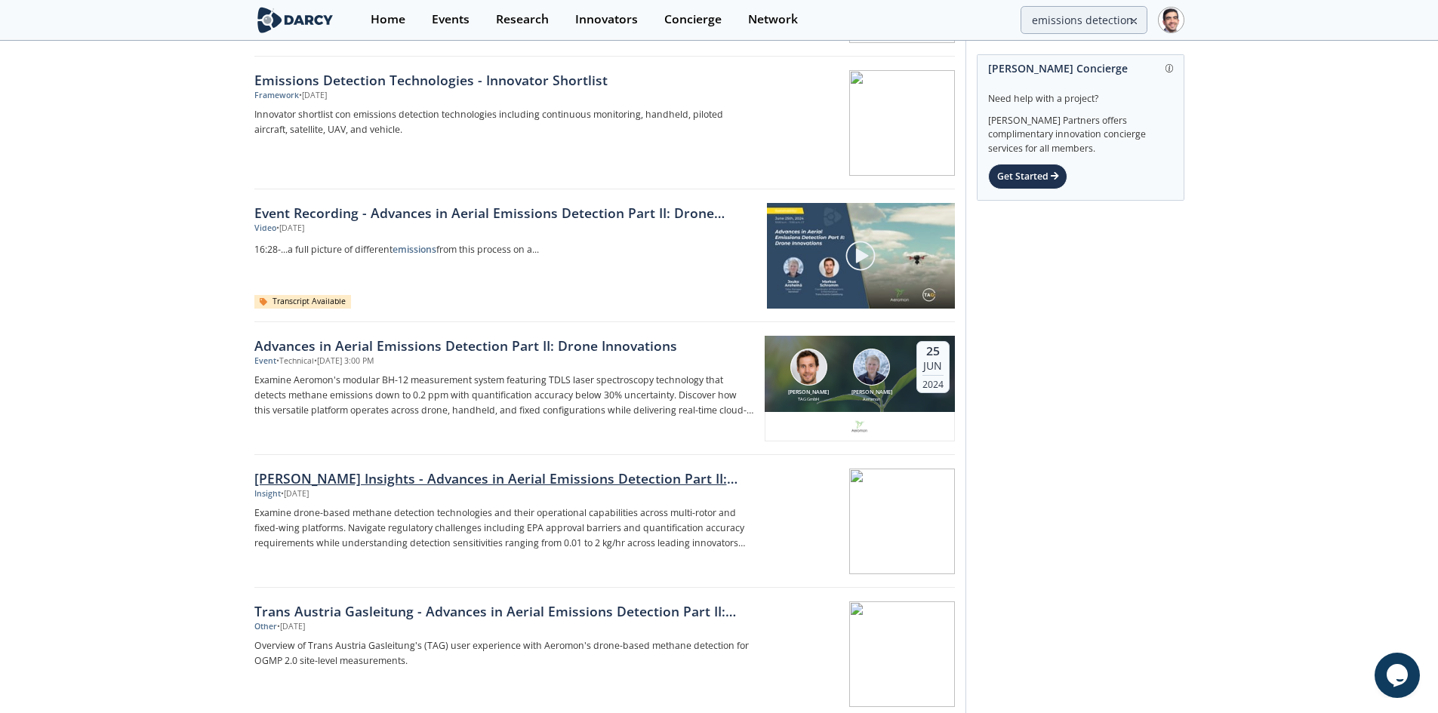
click at [495, 478] on div "[PERSON_NAME] Insights - Advances in Aerial Emissions Detection Part II: Drone …" at bounding box center [504, 479] width 500 height 20
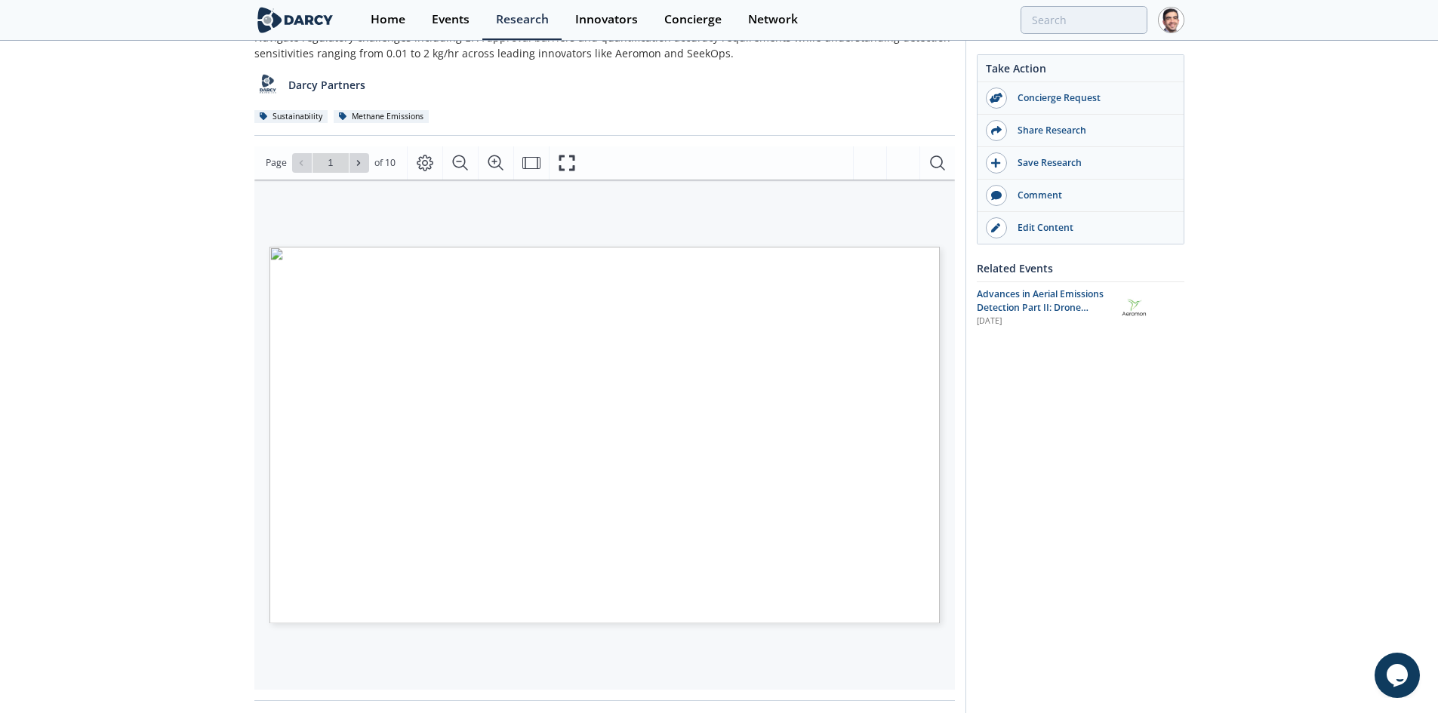
scroll to position [151, 0]
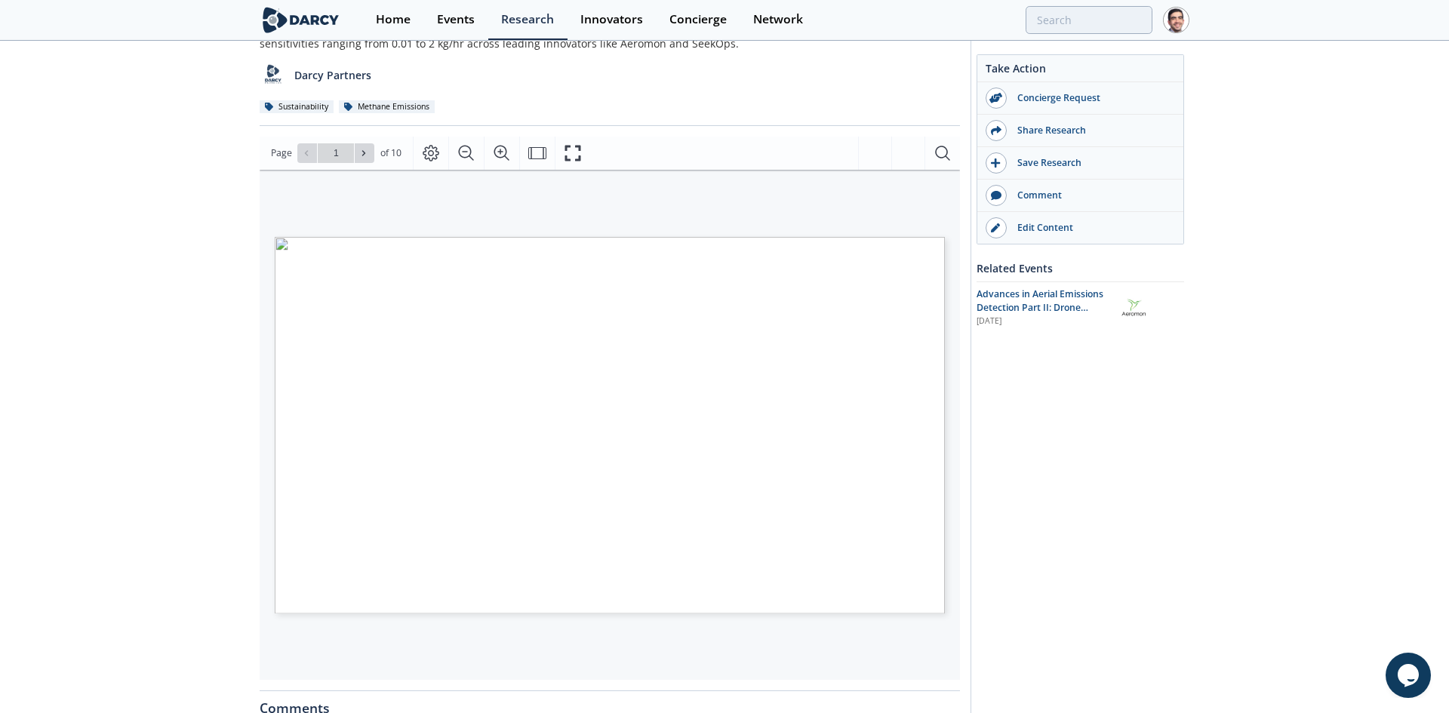
type input "2"
type input "3"
type input "4"
type input "5"
click at [371, 159] on button at bounding box center [365, 153] width 20 height 20
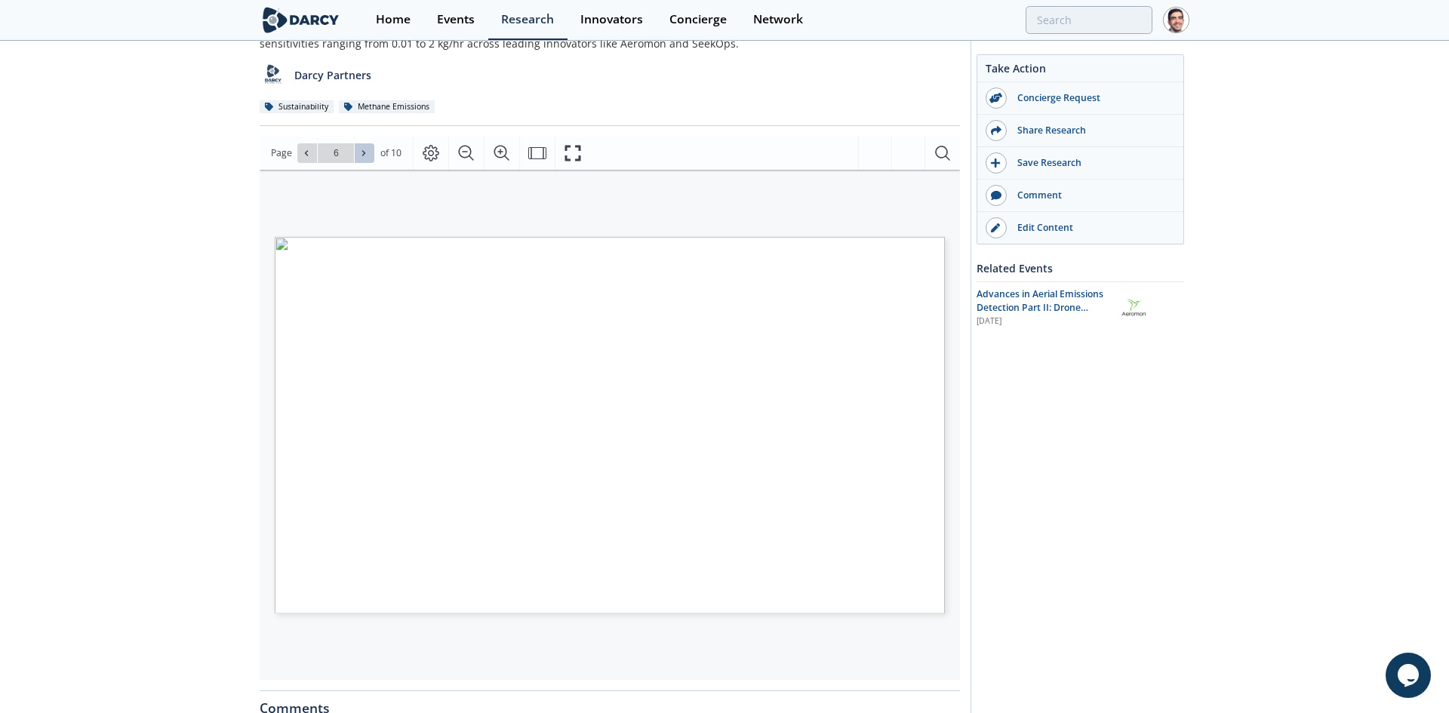
click at [363, 157] on icon at bounding box center [363, 153] width 9 height 9
click at [363, 156] on icon at bounding box center [363, 153] width 9 height 9
click at [365, 155] on icon at bounding box center [363, 153] width 9 height 9
click at [364, 153] on icon at bounding box center [363, 153] width 9 height 9
click at [364, 153] on div "Go to Page 10" at bounding box center [335, 153] width 77 height 20
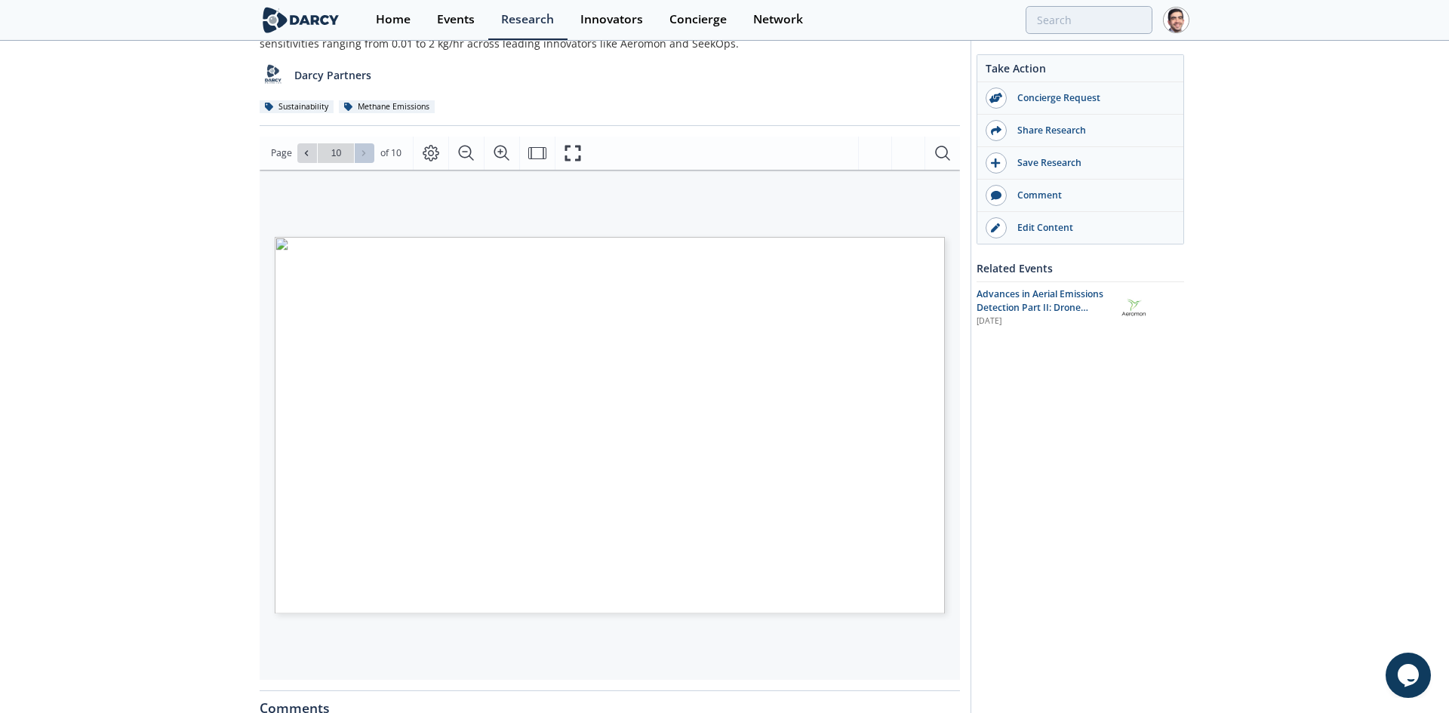
click at [364, 153] on div "Go to Page 10" at bounding box center [335, 153] width 77 height 20
click at [359, 153] on div "Go to Page 10" at bounding box center [335, 153] width 77 height 20
click at [289, 156] on span "Page" at bounding box center [281, 153] width 21 height 15
click at [302, 154] on icon at bounding box center [306, 153] width 9 height 9
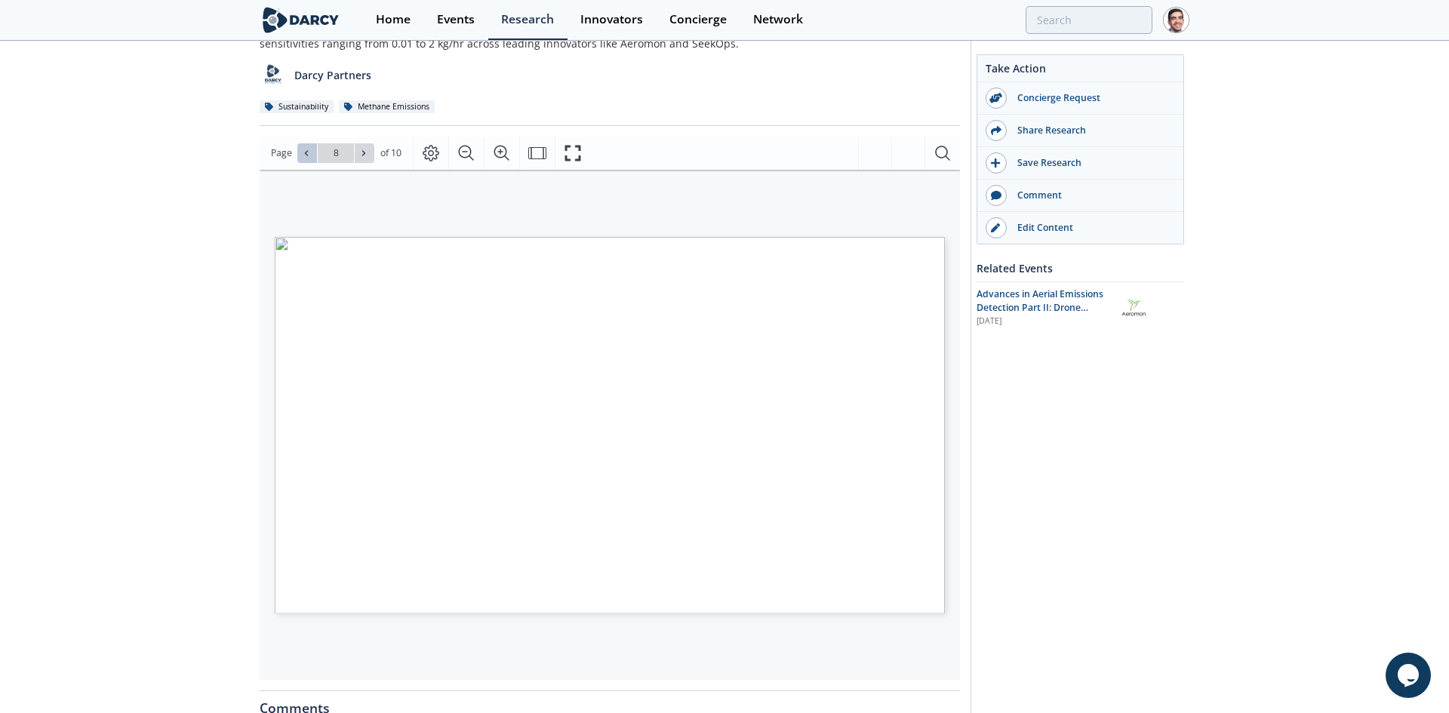
click at [303, 154] on icon at bounding box center [306, 153] width 9 height 9
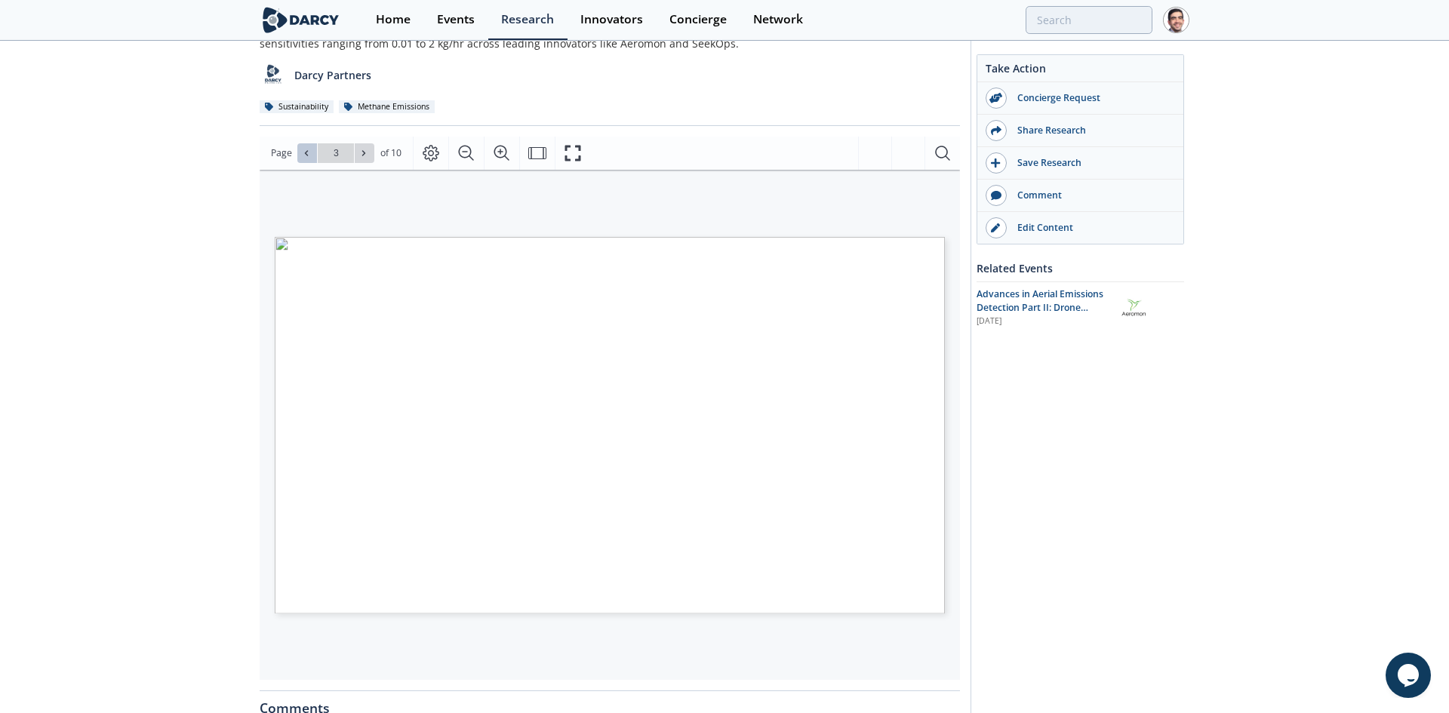
click at [303, 154] on icon at bounding box center [306, 153] width 9 height 9
type input "1"
click at [303, 154] on div "Go to Page 1" at bounding box center [335, 153] width 77 height 20
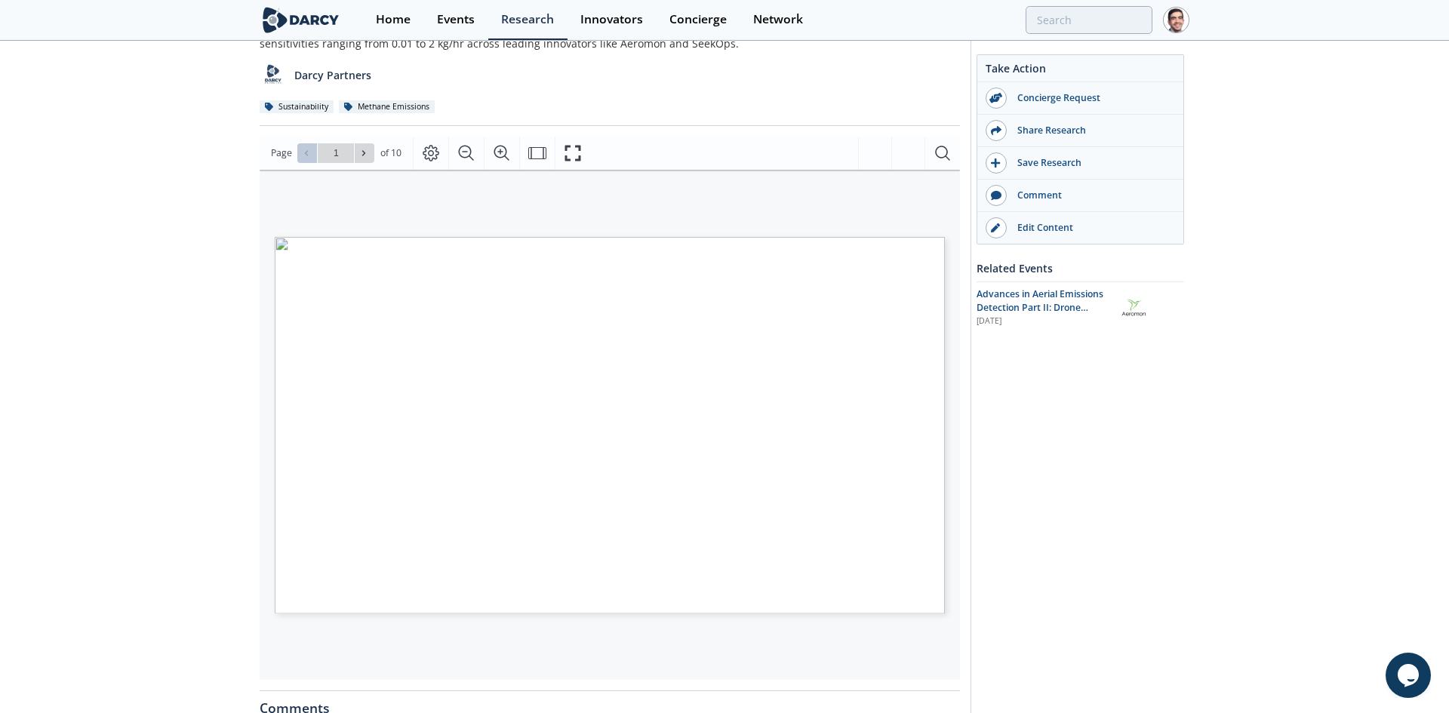
click at [303, 154] on div "Go to Page 1" at bounding box center [335, 153] width 77 height 20
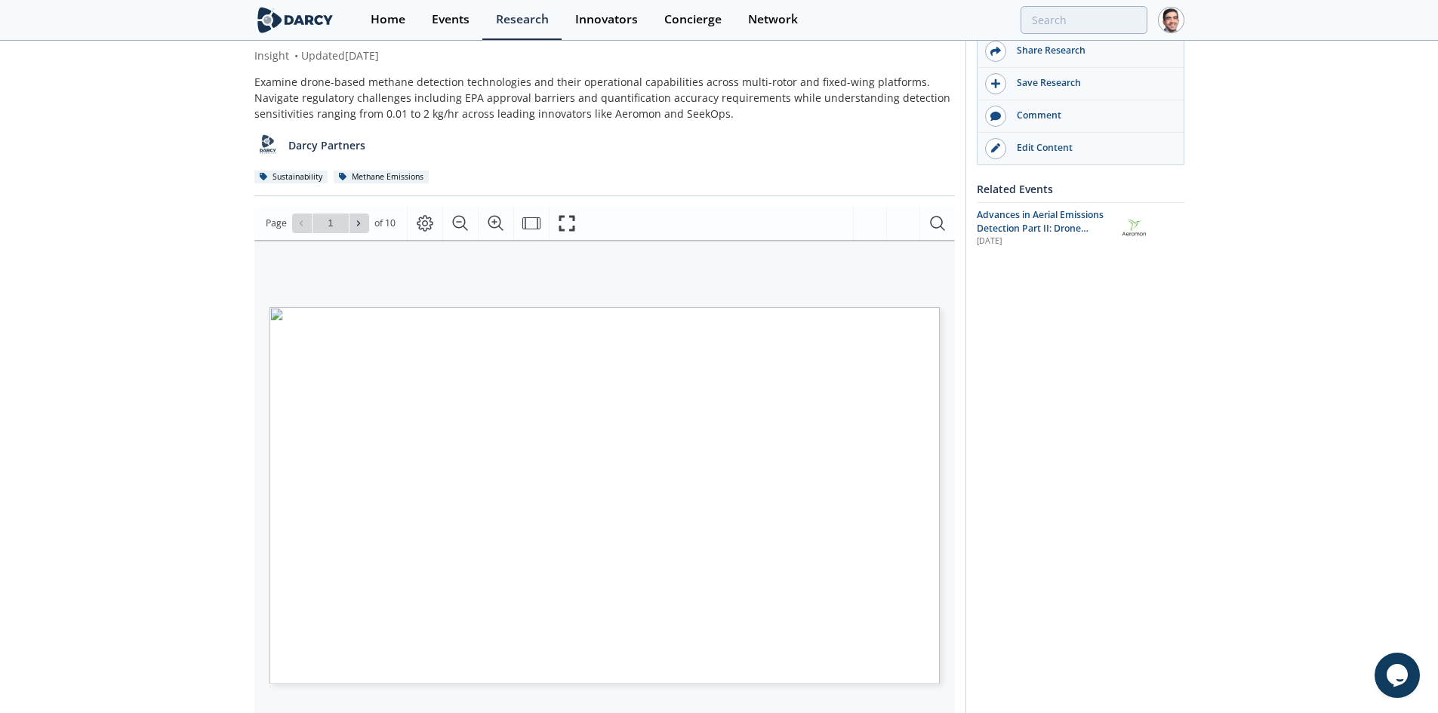
scroll to position [0, 0]
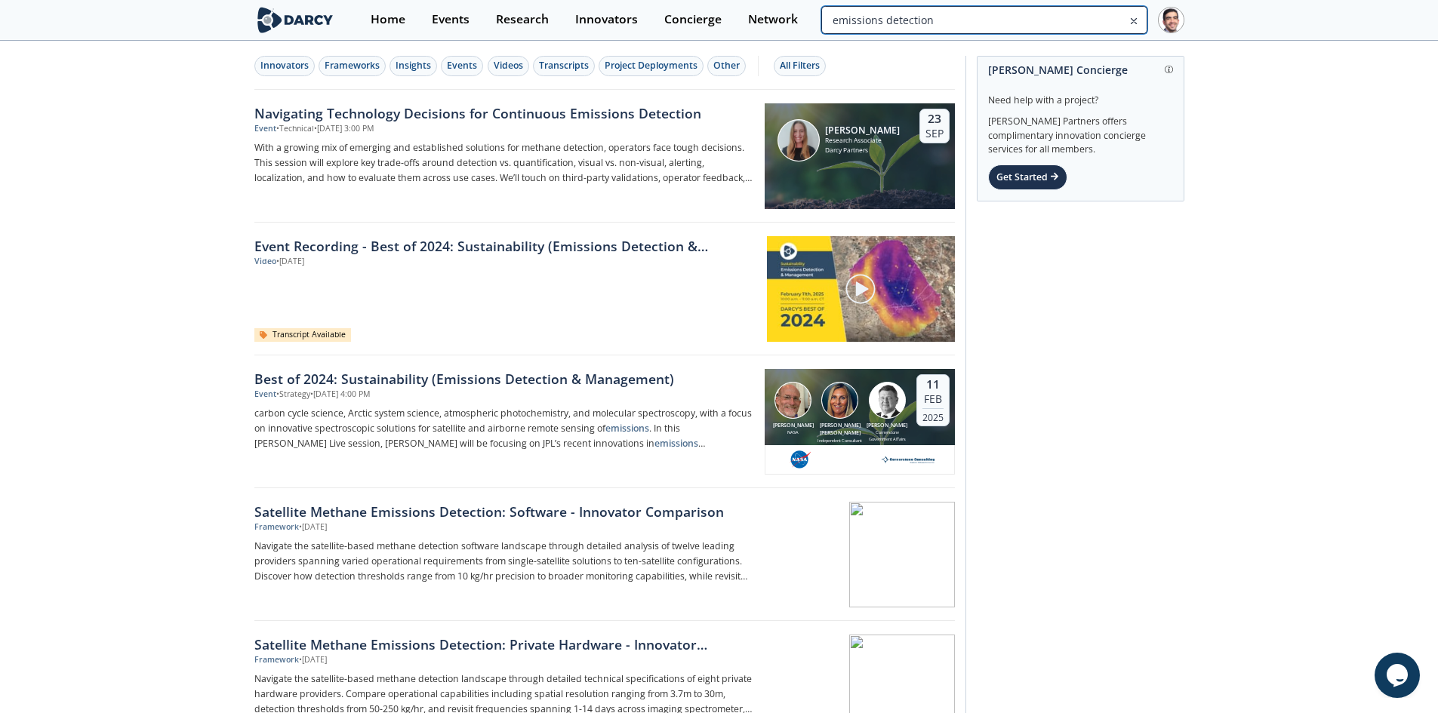
click at [1084, 23] on input "emissions detection" at bounding box center [983, 20] width 325 height 28
click at [1083, 23] on input "emissions detection" at bounding box center [983, 20] width 325 height 28
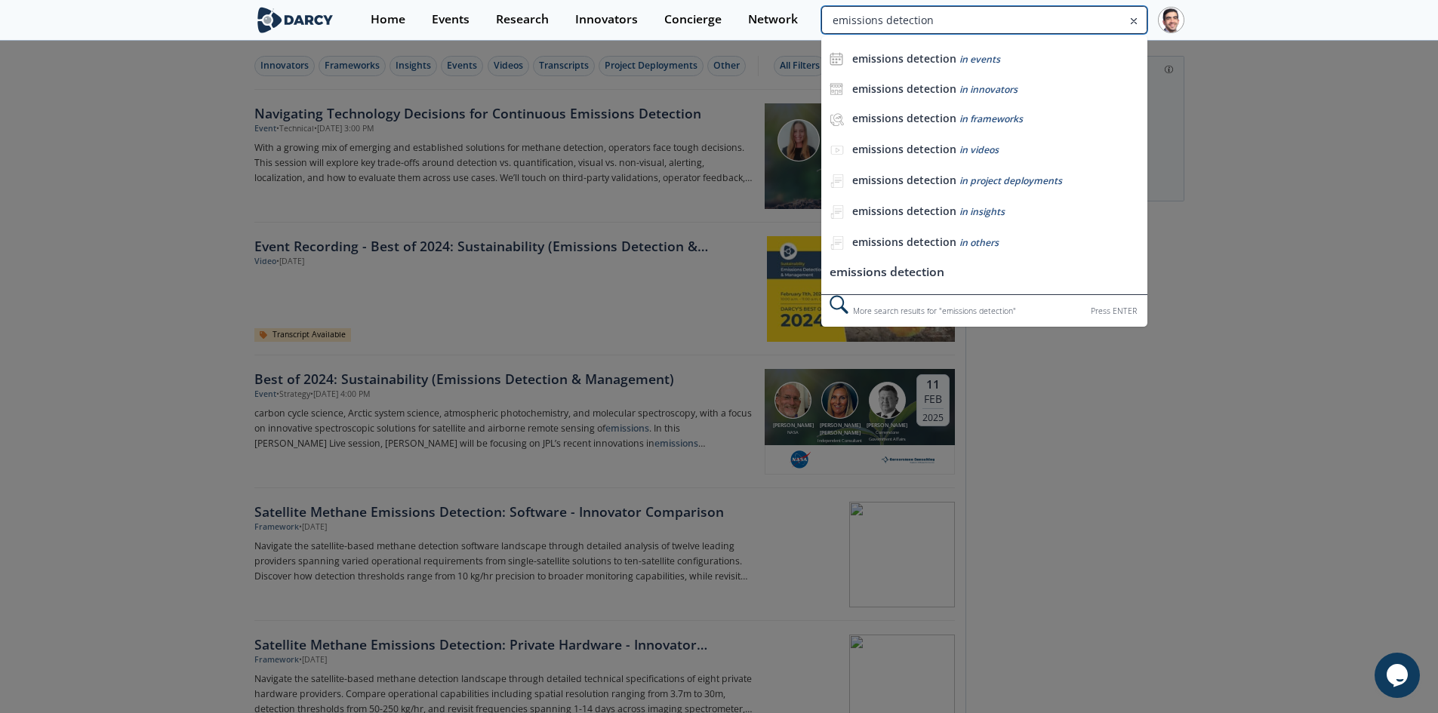
click at [1083, 23] on input "emissions detection" at bounding box center [983, 20] width 325 height 28
type input "artifiical lift optimization"
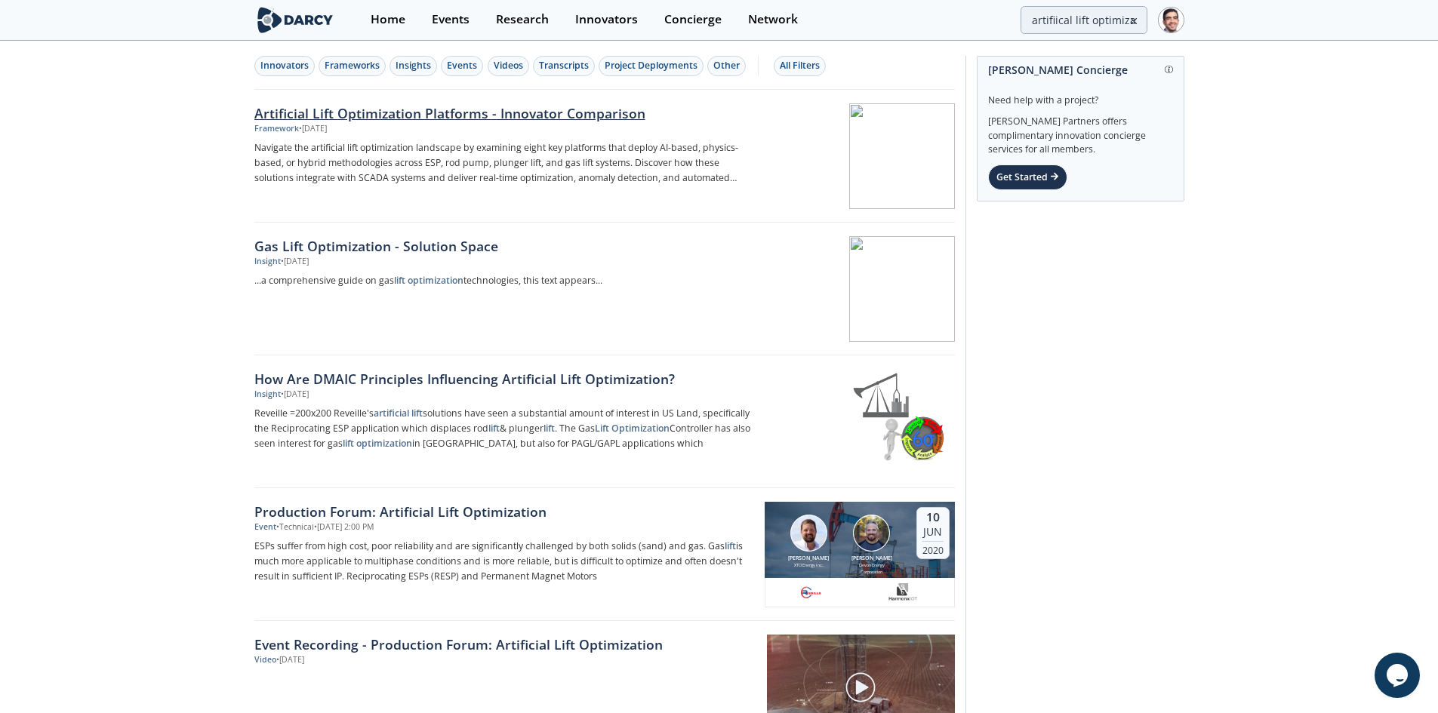
click at [518, 113] on div "Artificial Lift Optimization Platforms​ - Innovator Comparison" at bounding box center [504, 113] width 500 height 20
